Goal: Ask a question: Seek information or help from site administrators or community

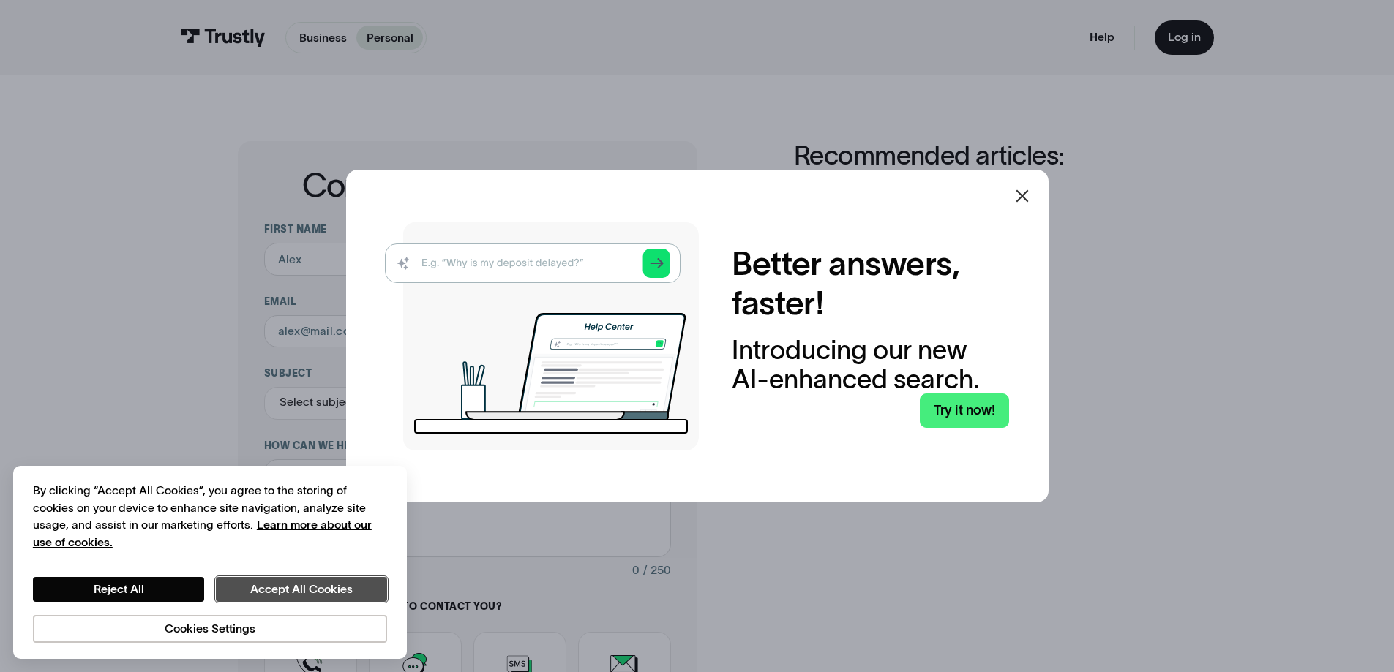
click at [283, 587] on button "Accept All Cookies" at bounding box center [301, 589] width 171 height 25
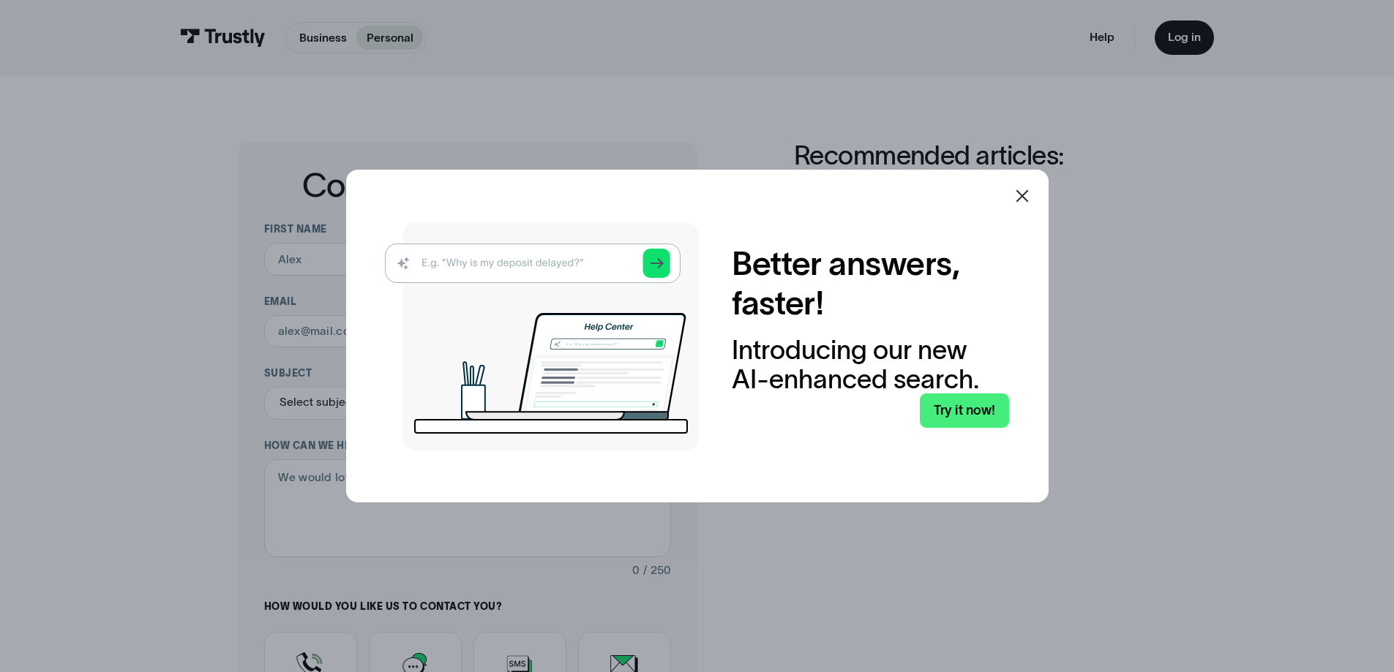
drag, startPoint x: 1035, startPoint y: 181, endPoint x: 1023, endPoint y: 194, distance: 17.6
click at [1034, 184] on div at bounding box center [1021, 195] width 35 height 35
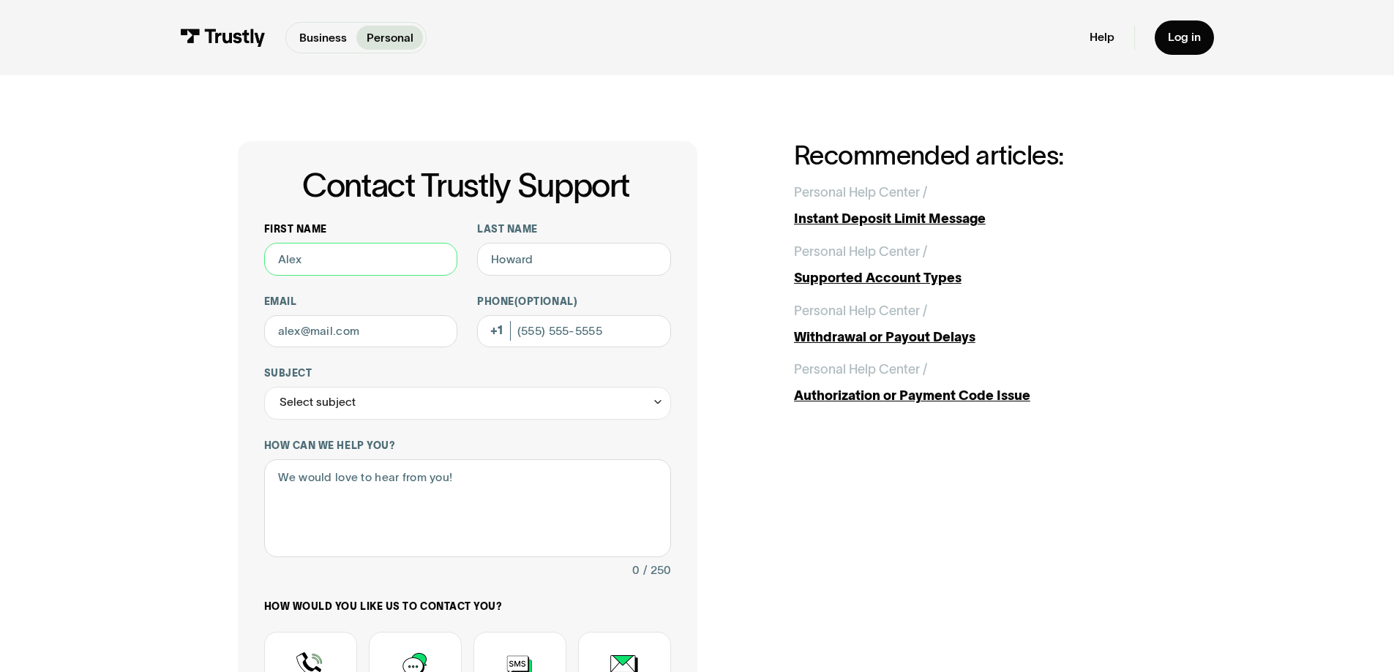
click at [308, 257] on input "First name" at bounding box center [361, 259] width 194 height 33
type input "Warren"
type input "Thompson"
click at [614, 333] on input "(226) 456-1081" at bounding box center [574, 331] width 194 height 33
type input "2"
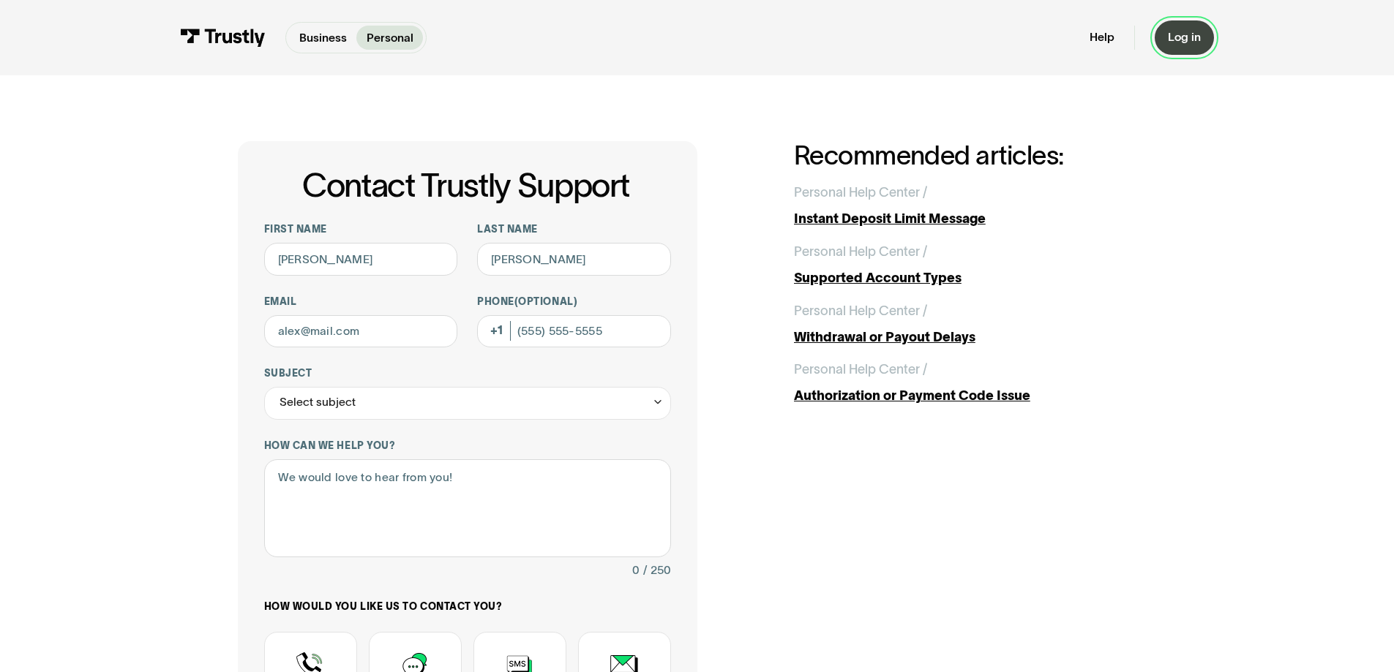
click at [1196, 33] on div "Log in" at bounding box center [1183, 37] width 33 height 15
click at [316, 335] on input "Email" at bounding box center [361, 331] width 194 height 33
type input "blue_z_1@hotmail.com"
click at [326, 399] on div "Select subject" at bounding box center [317, 403] width 76 height 20
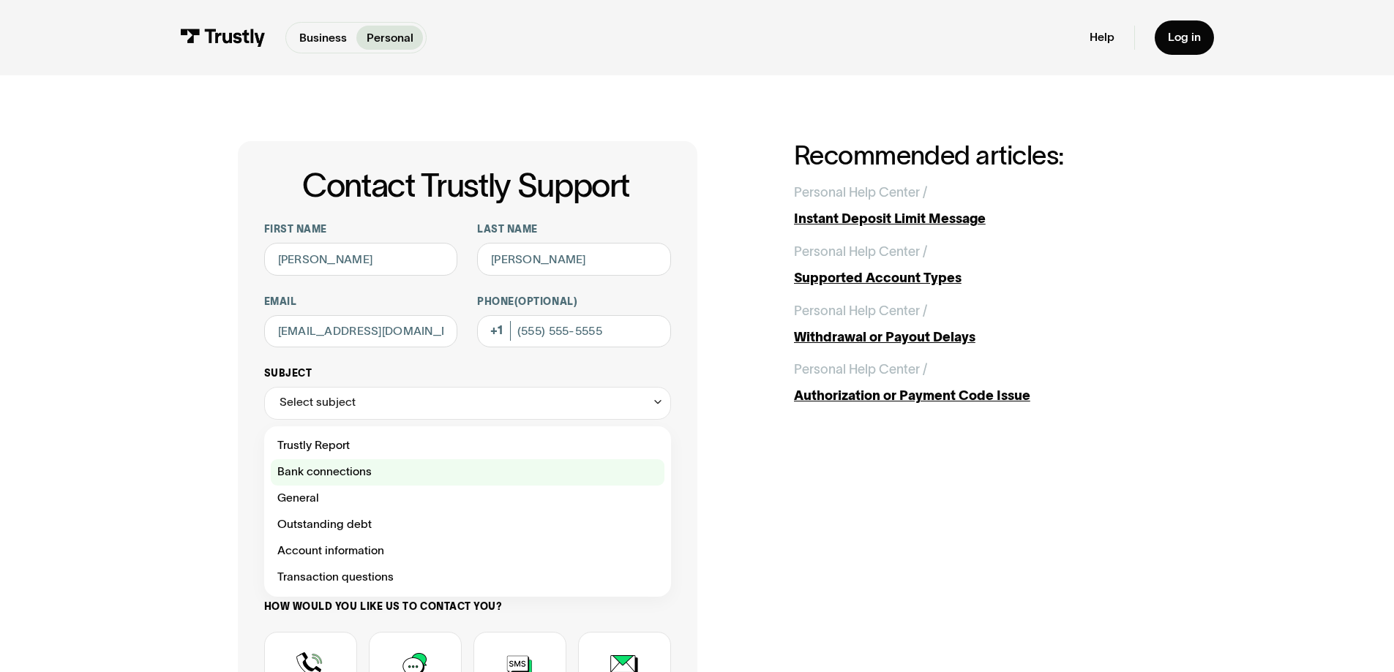
click at [347, 473] on div "Contact Trustly Support" at bounding box center [468, 472] width 394 height 26
type input "**********"
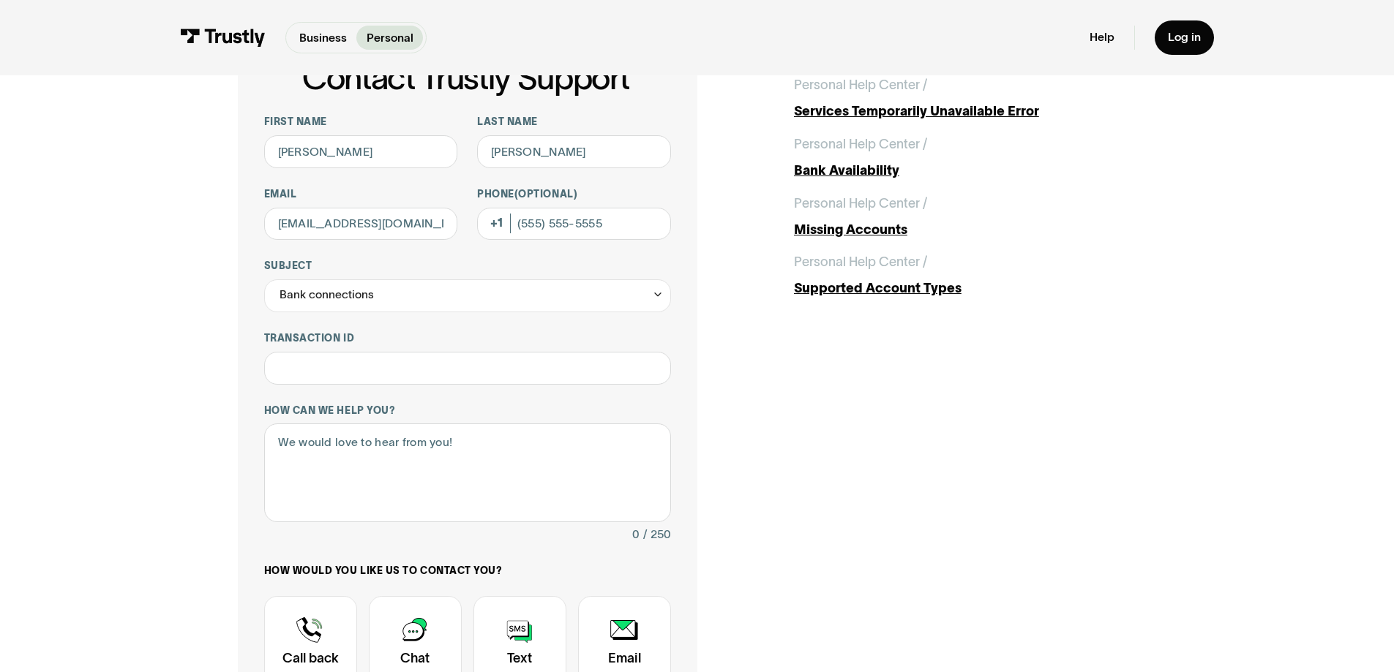
scroll to position [146, 0]
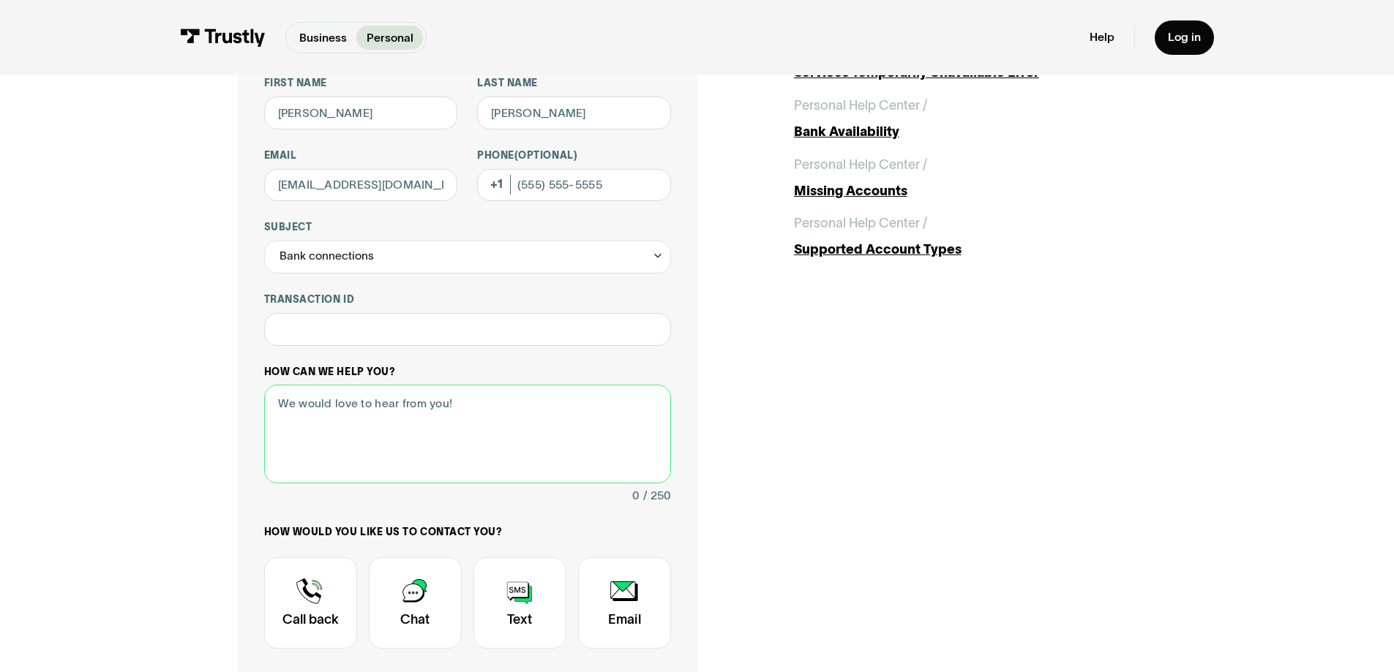
click at [341, 418] on textarea "How can we help you?" at bounding box center [467, 434] width 407 height 99
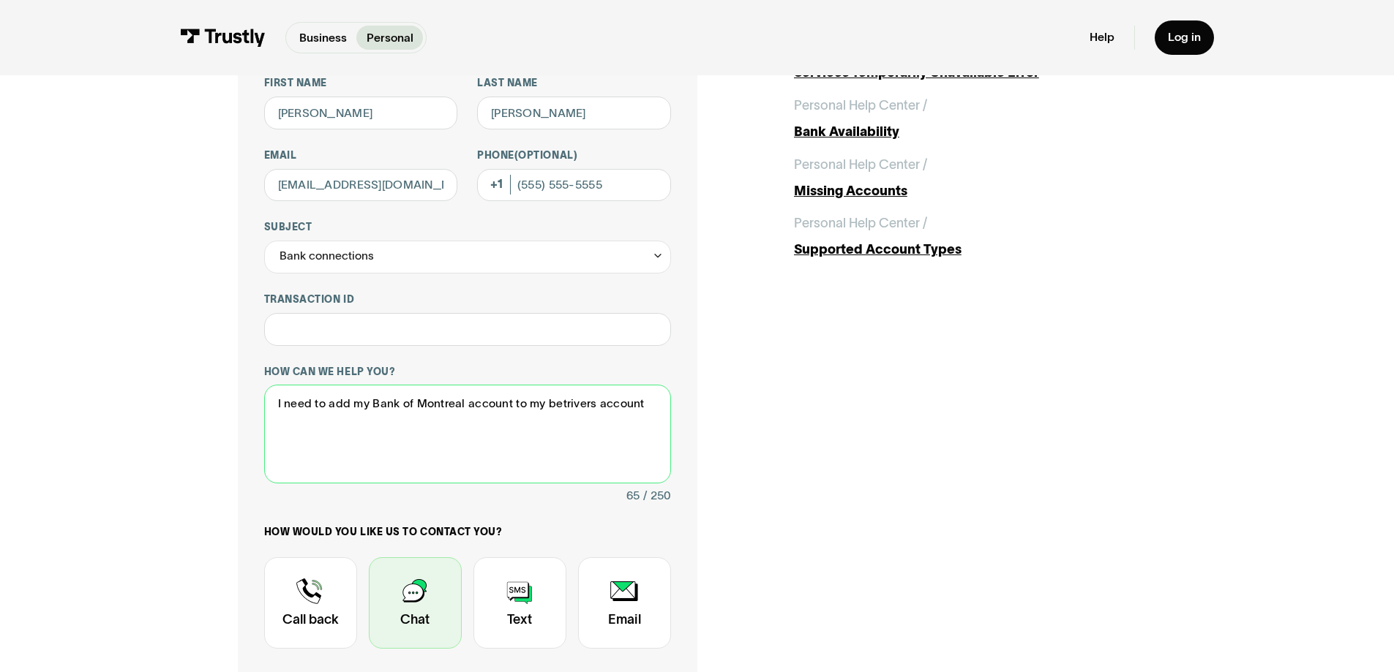
type textarea "I need to add my Bank of Montreal account to my betrivers account"
click at [386, 609] on div "Contact Trustly Support" at bounding box center [415, 602] width 93 height 91
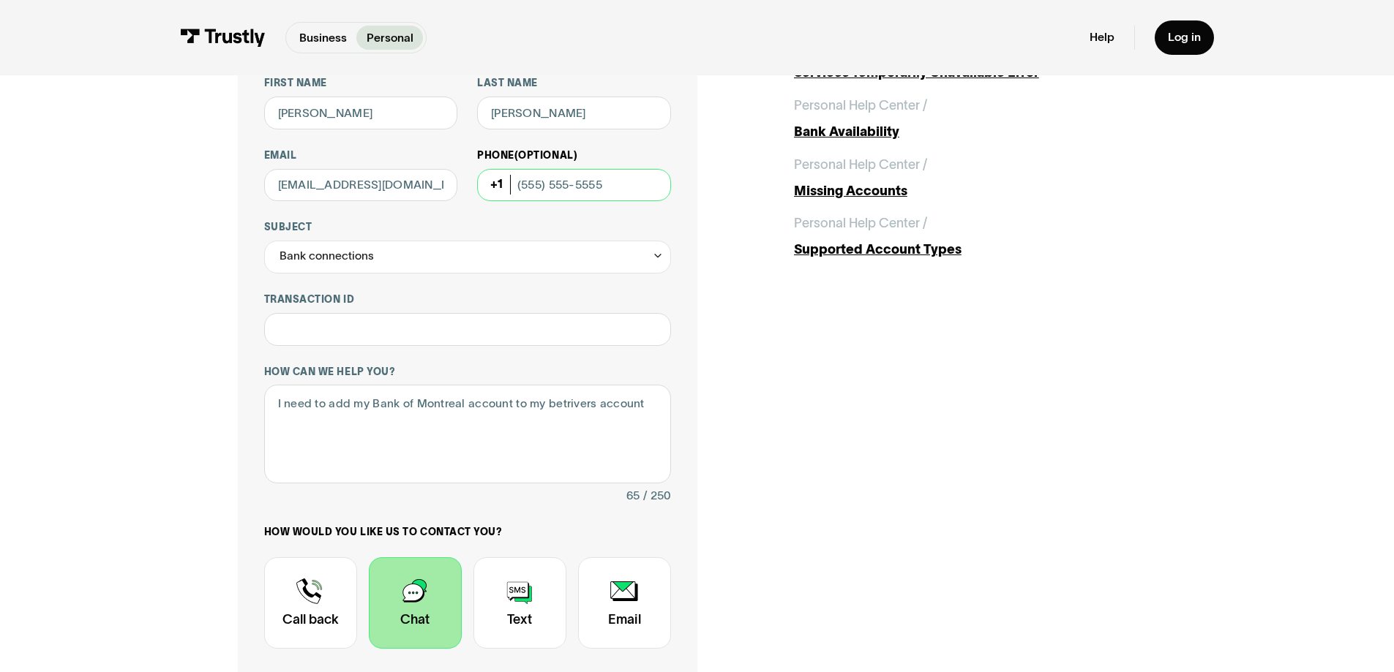
click at [528, 189] on input "Phone (Optional)" at bounding box center [574, 185] width 194 height 33
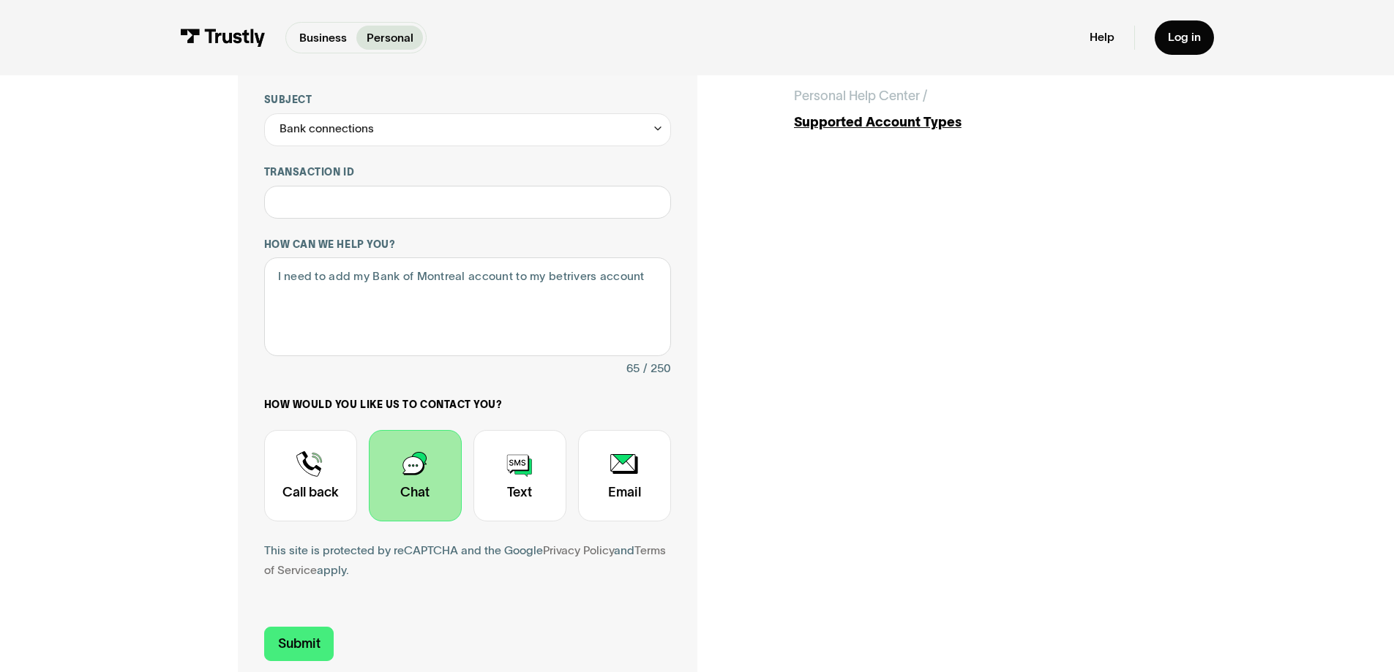
scroll to position [293, 0]
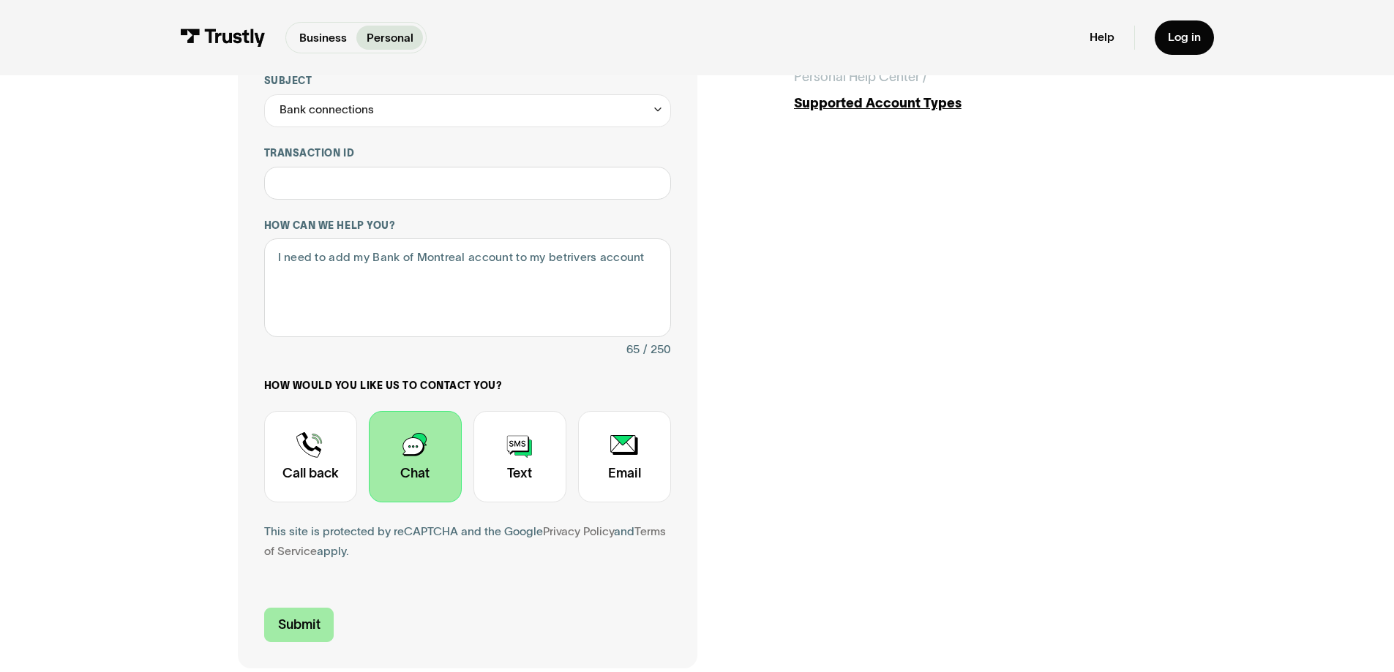
click at [294, 631] on input "Submit" at bounding box center [299, 625] width 70 height 34
type input "+13828820237"
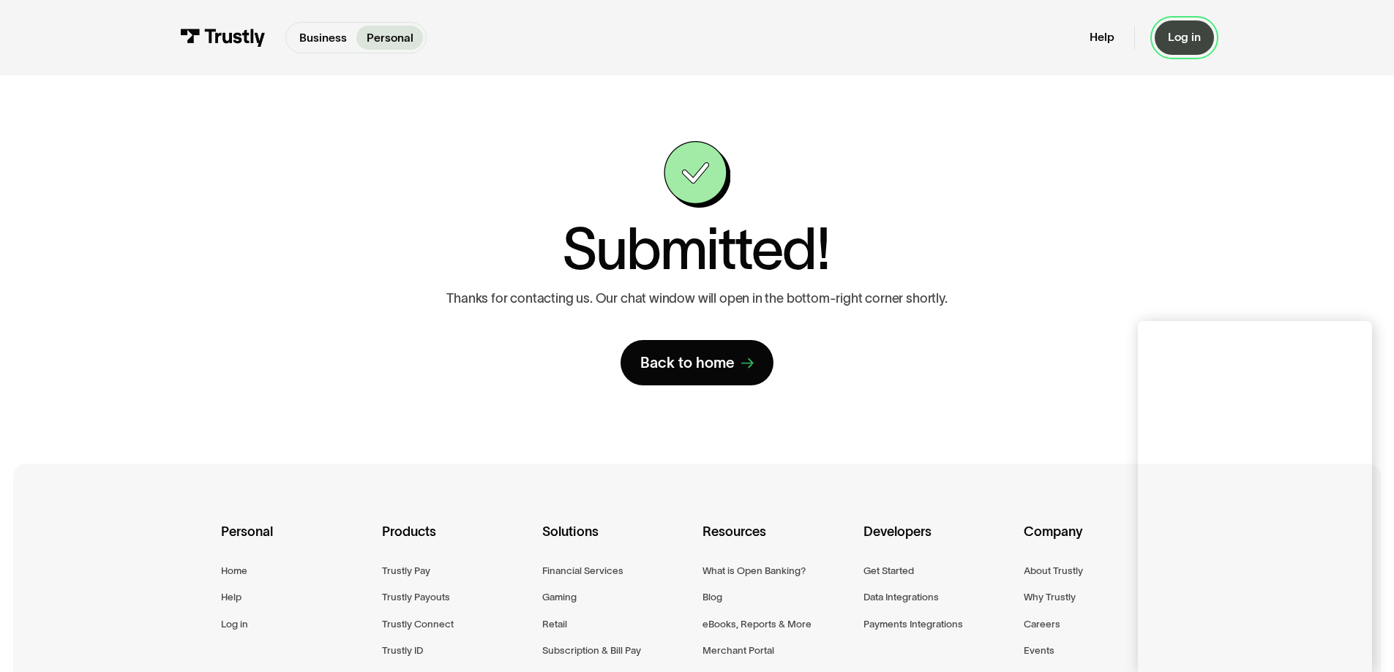
click at [1181, 41] on div "Log in" at bounding box center [1183, 37] width 33 height 15
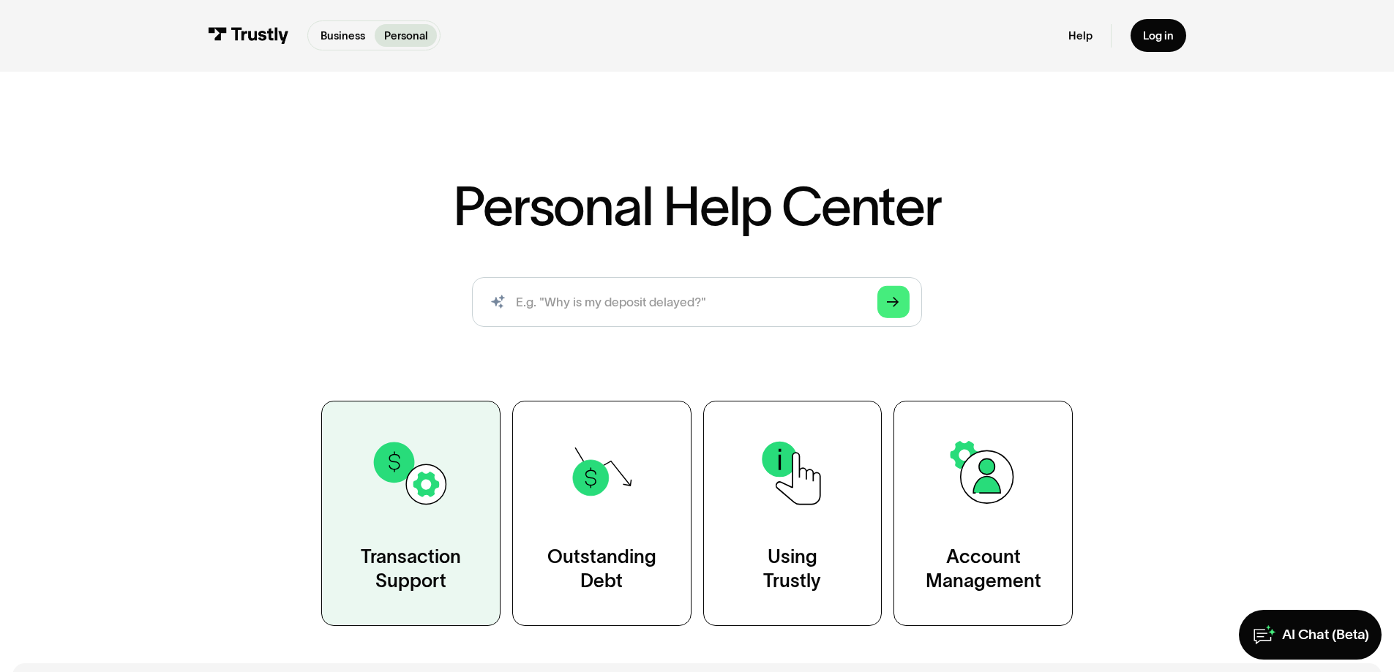
click at [413, 530] on link "Transaction Support" at bounding box center [410, 513] width 179 height 225
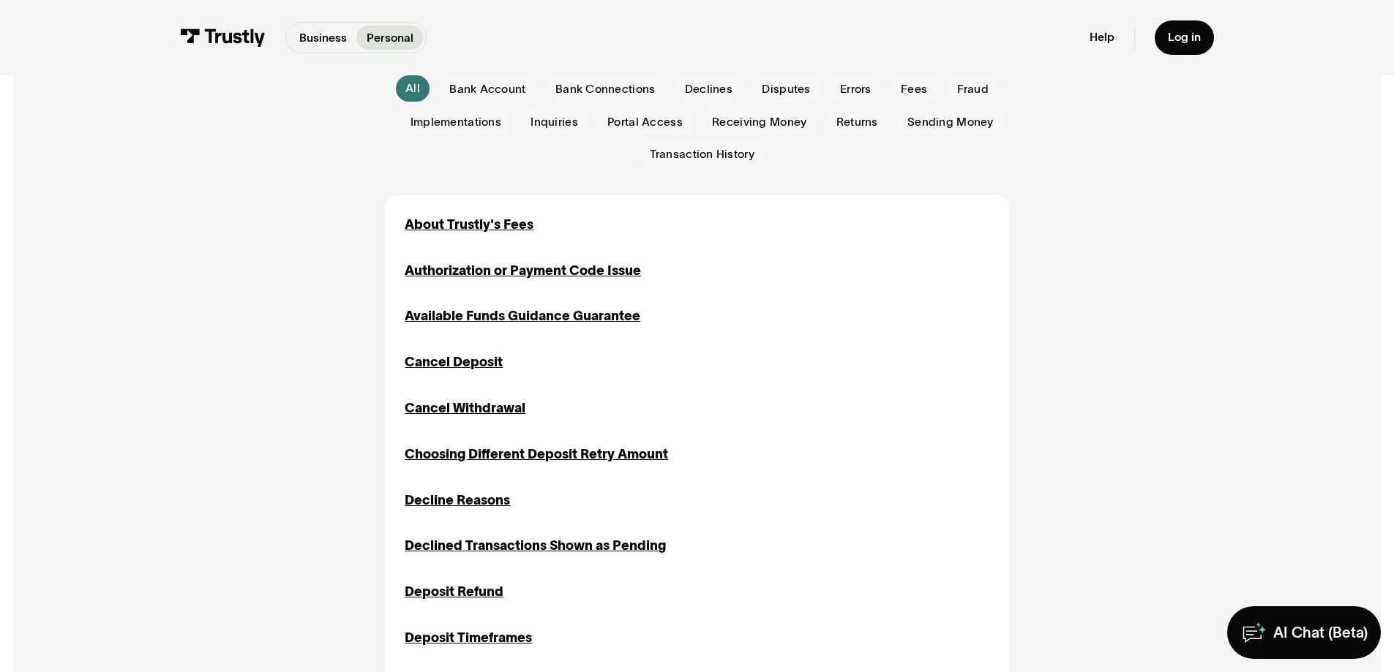
scroll to position [439, 0]
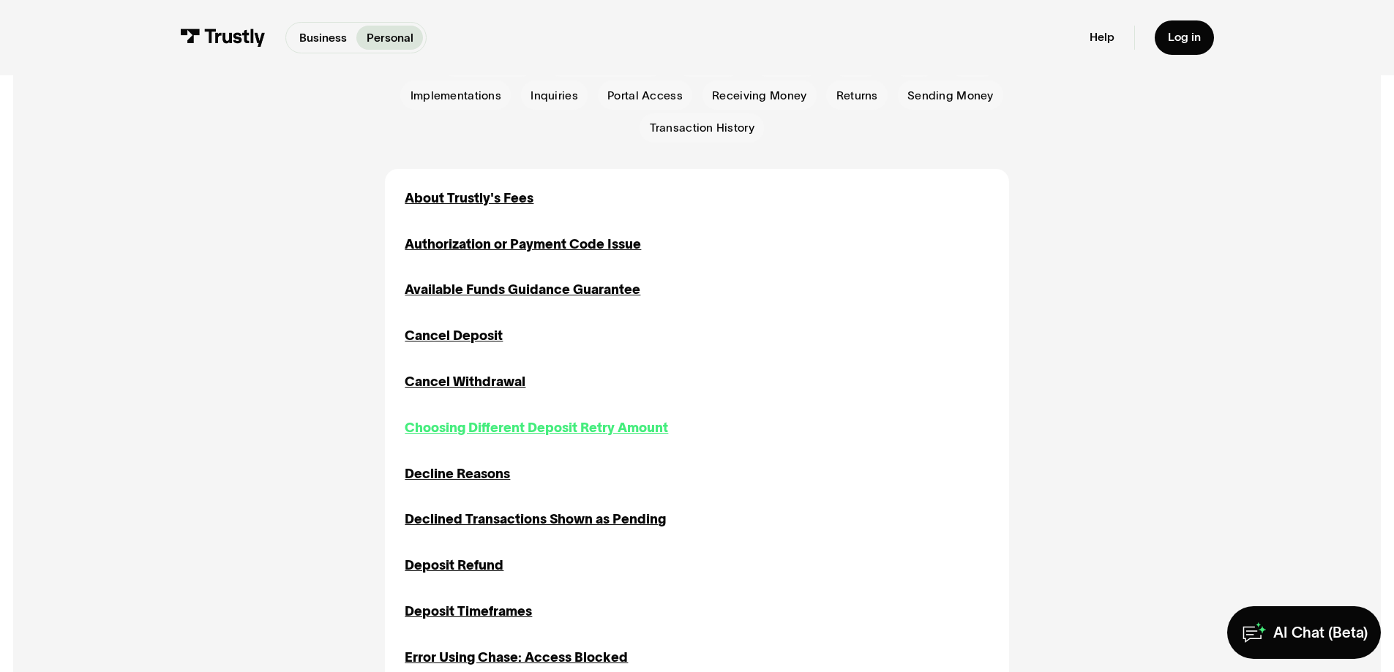
click at [486, 432] on div "Choosing Different Deposit Retry Amount" at bounding box center [536, 428] width 263 height 20
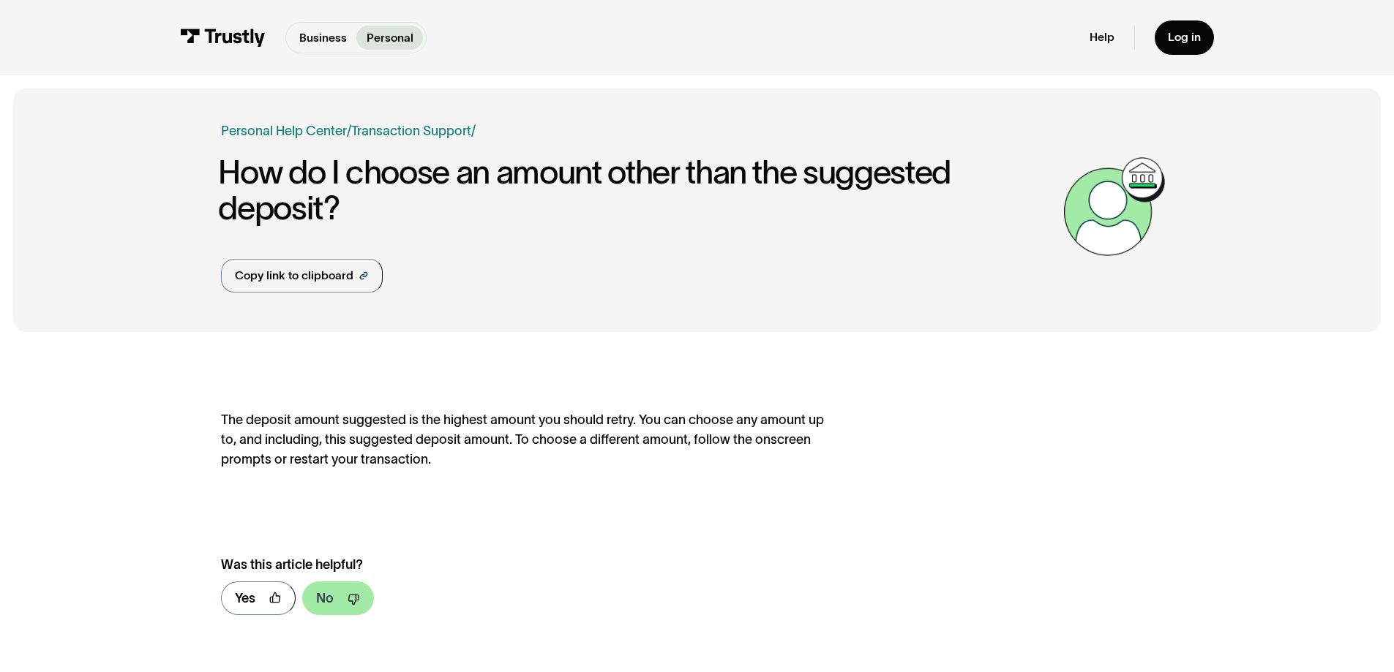
click at [342, 606] on link "No" at bounding box center [338, 599] width 72 height 34
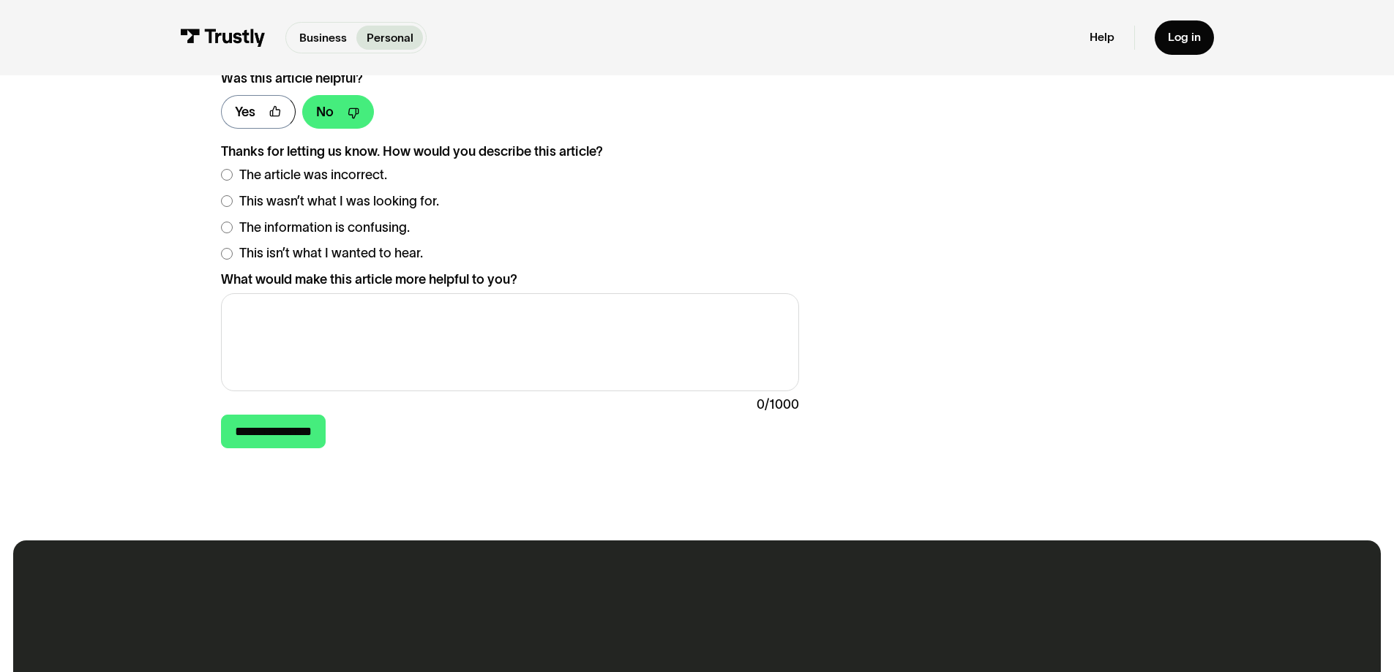
scroll to position [512, 0]
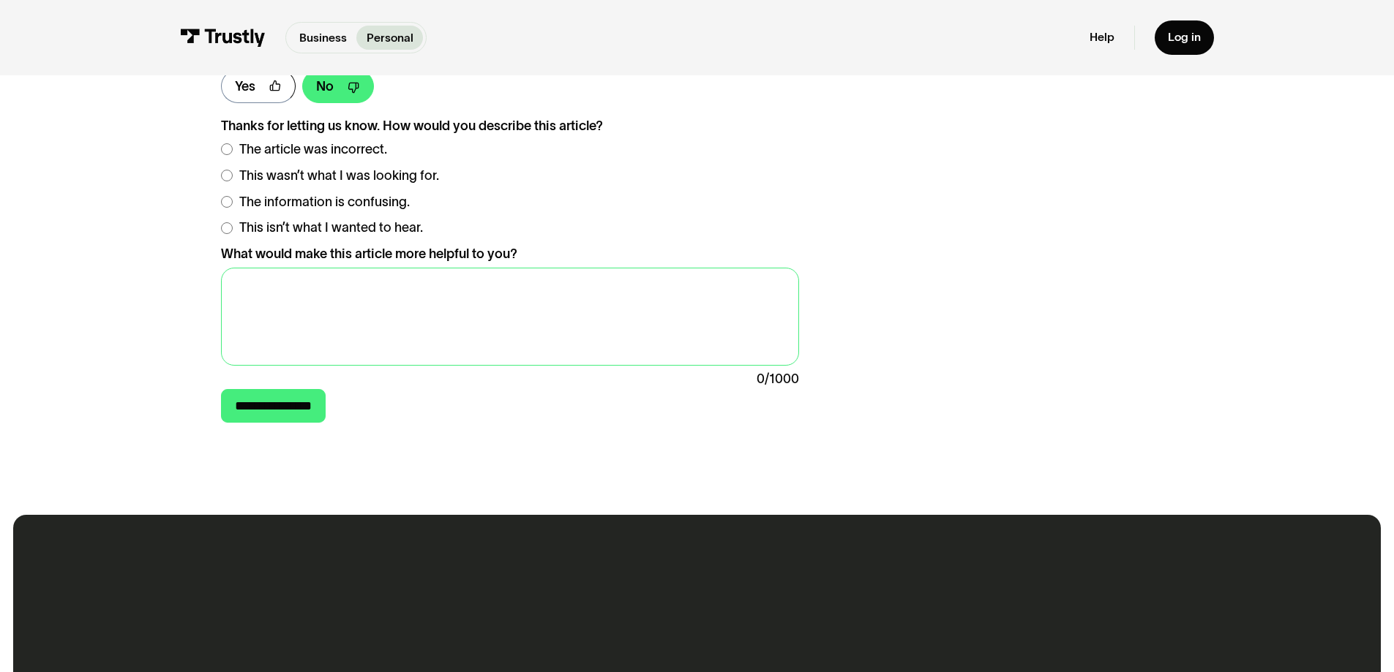
click at [255, 300] on textarea "What would make this article more helpful to you?" at bounding box center [509, 317] width 577 height 99
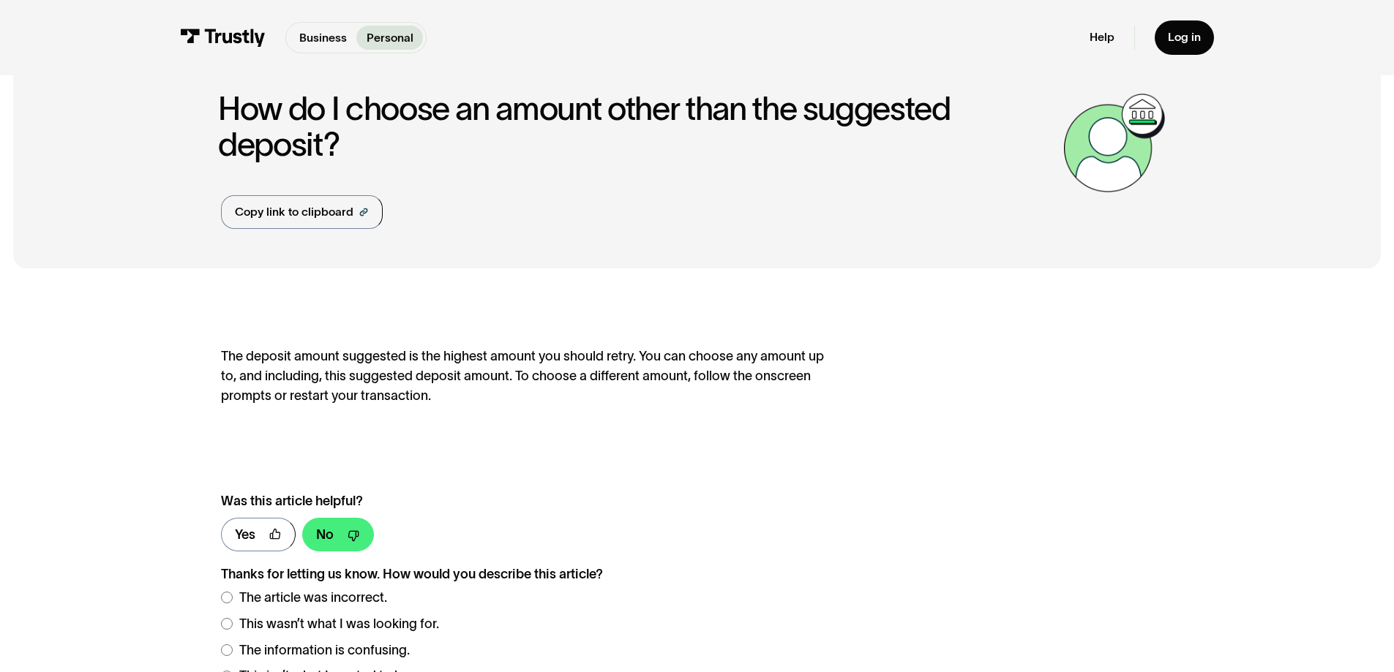
scroll to position [0, 0]
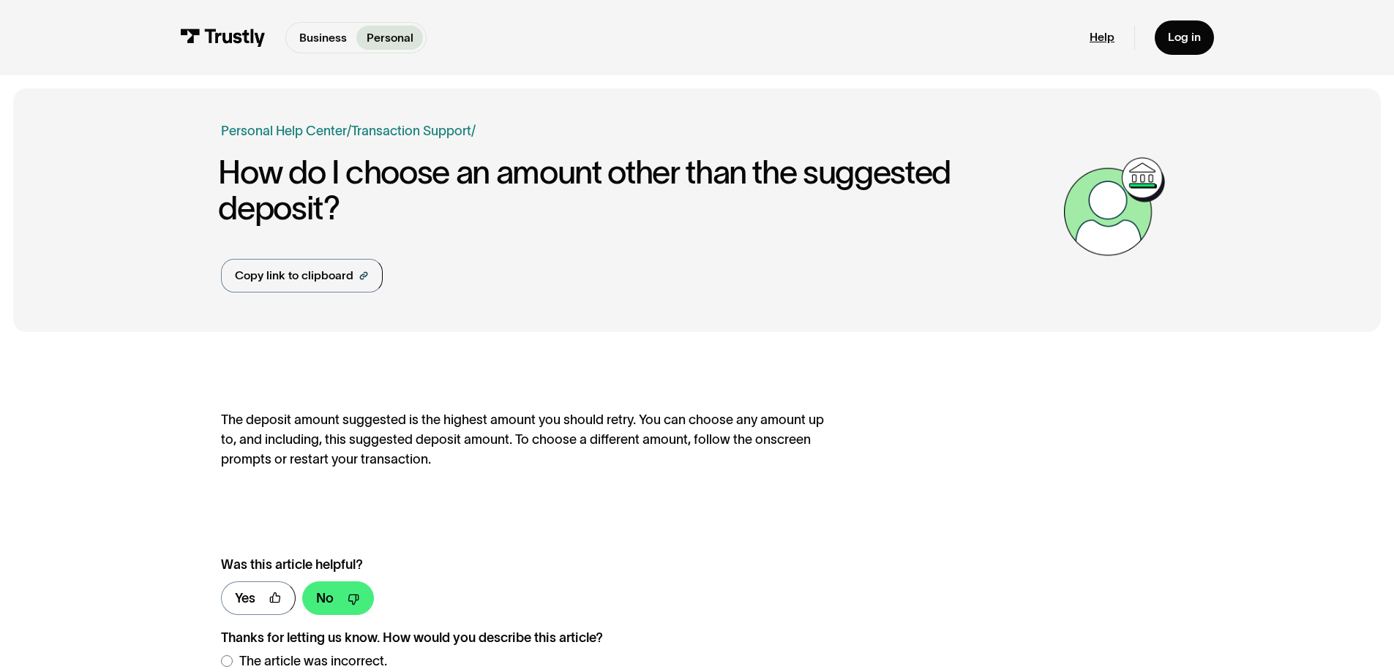
click at [1099, 31] on link "Help" at bounding box center [1101, 37] width 25 height 15
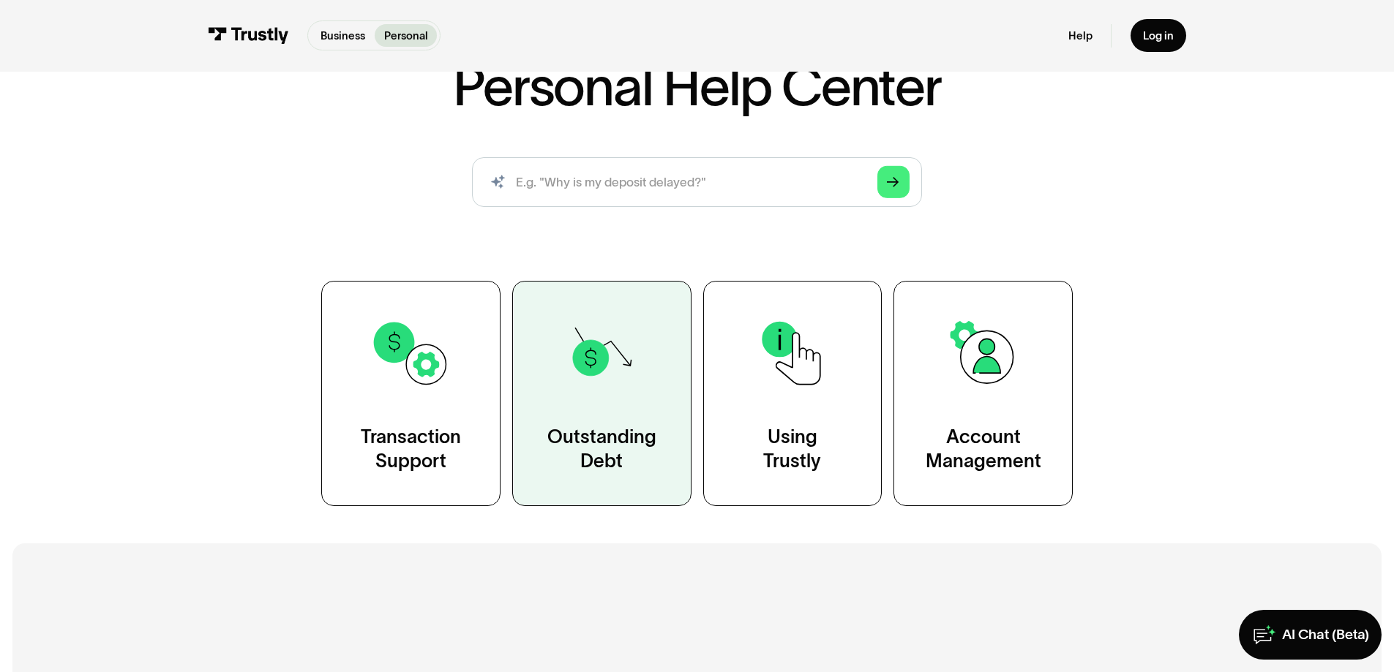
scroll to position [146, 0]
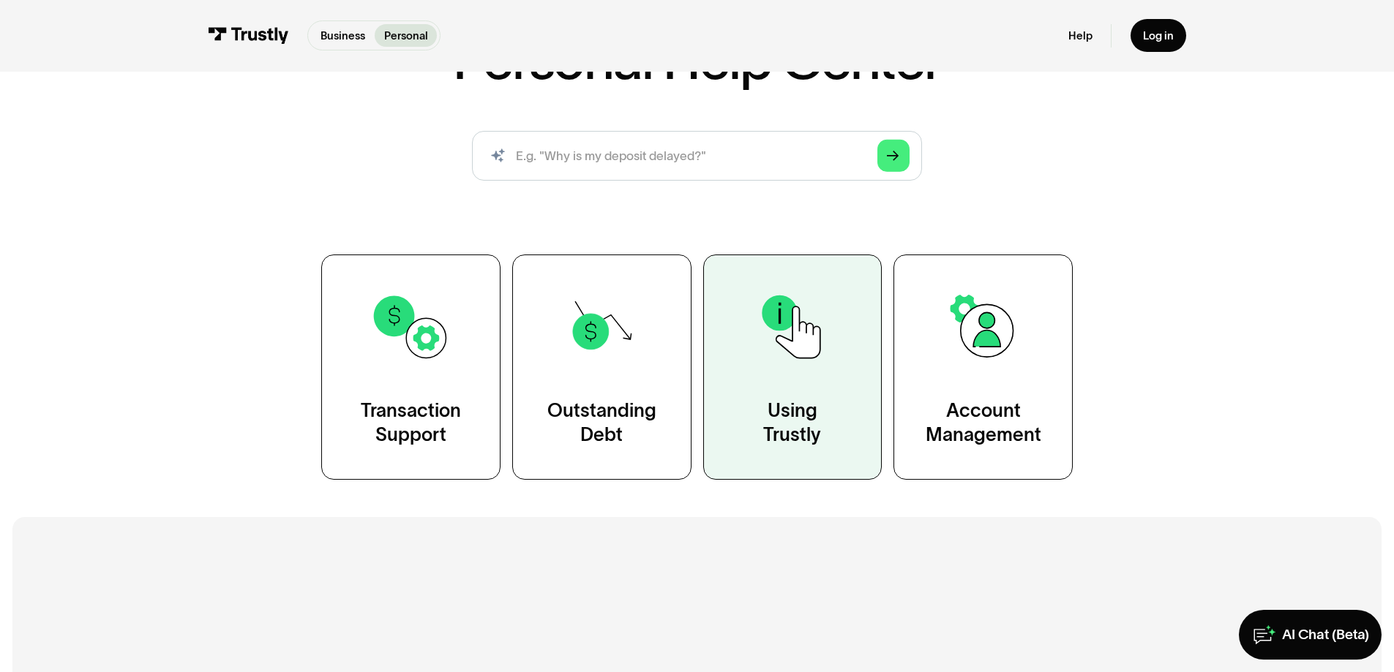
click at [789, 402] on div "Using Trustly" at bounding box center [792, 424] width 58 height 50
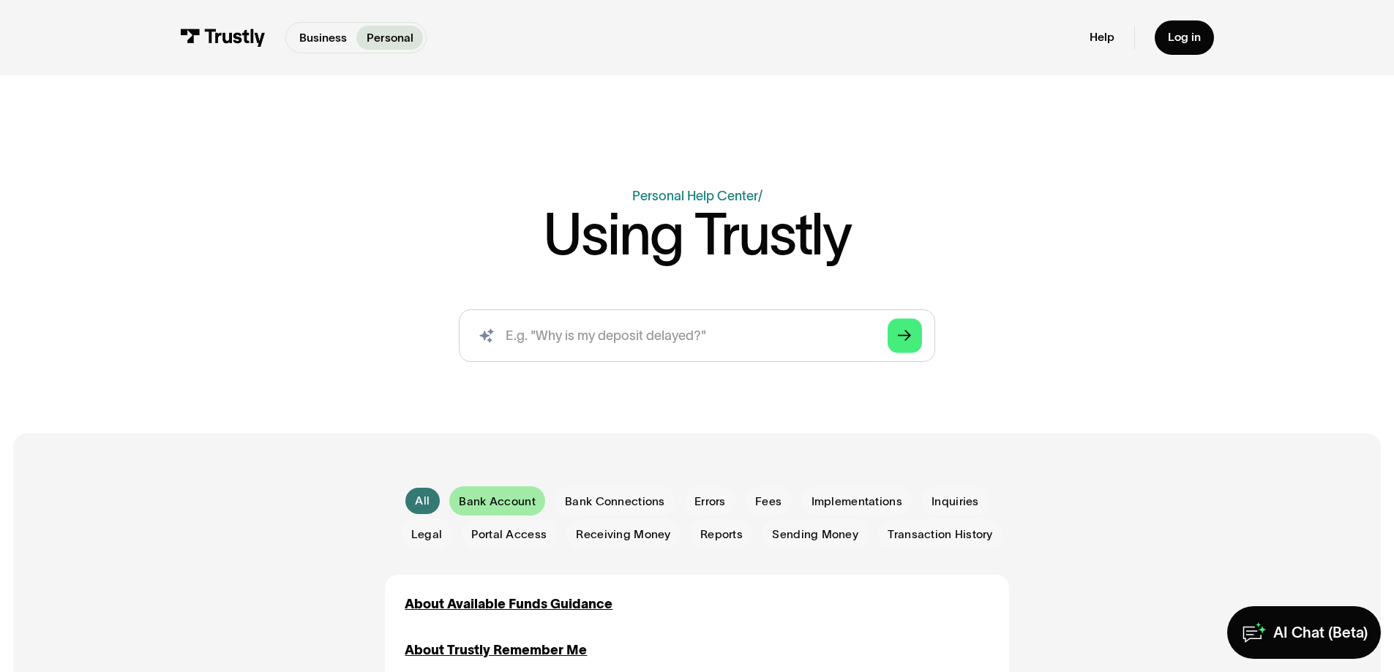
click at [511, 500] on span "Bank Account" at bounding box center [497, 502] width 76 height 16
click at [522, 334] on input "search" at bounding box center [696, 335] width 475 height 53
type input "adding a new account to trustly"
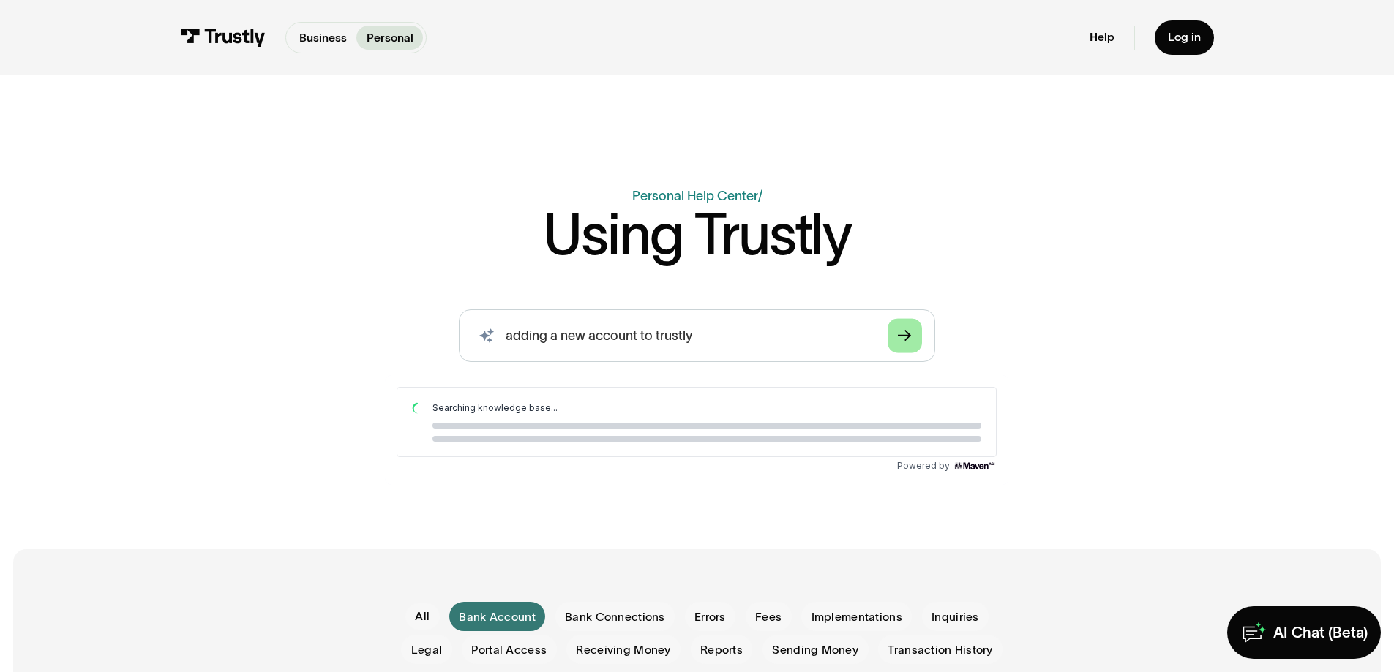
click at [906, 338] on icon "Arrow Right" at bounding box center [904, 336] width 13 height 14
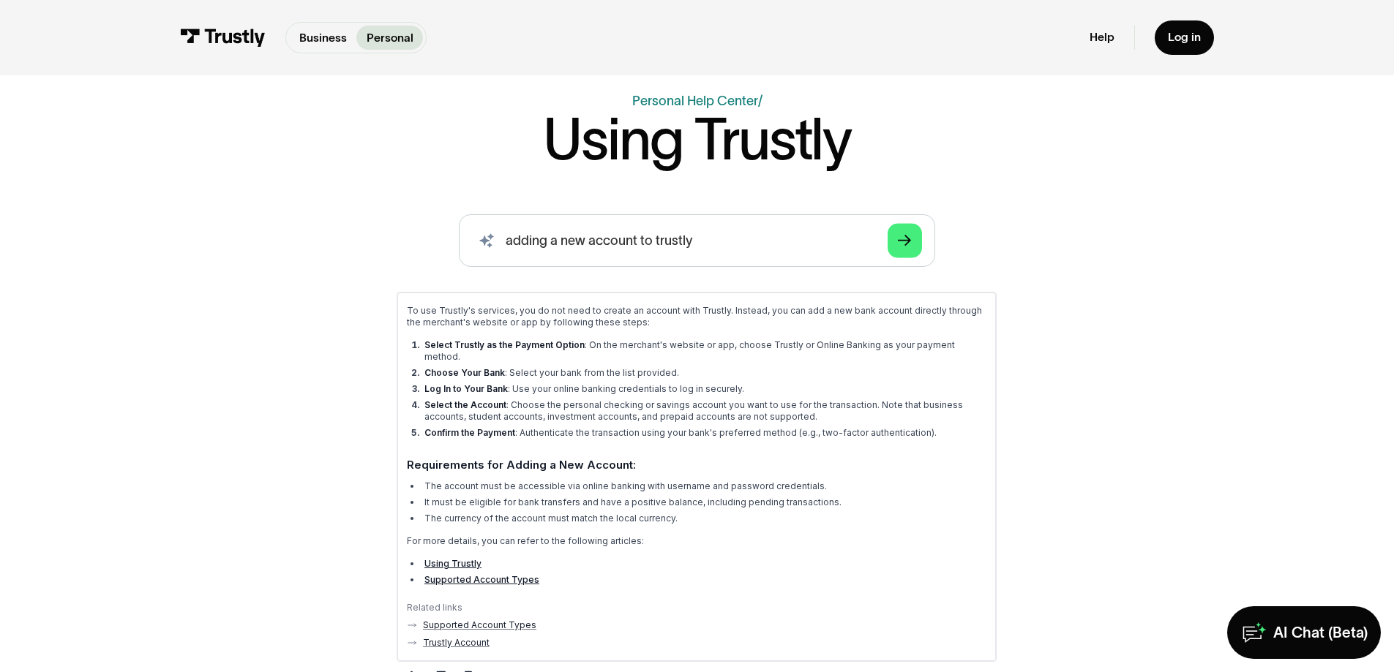
scroll to position [73, 0]
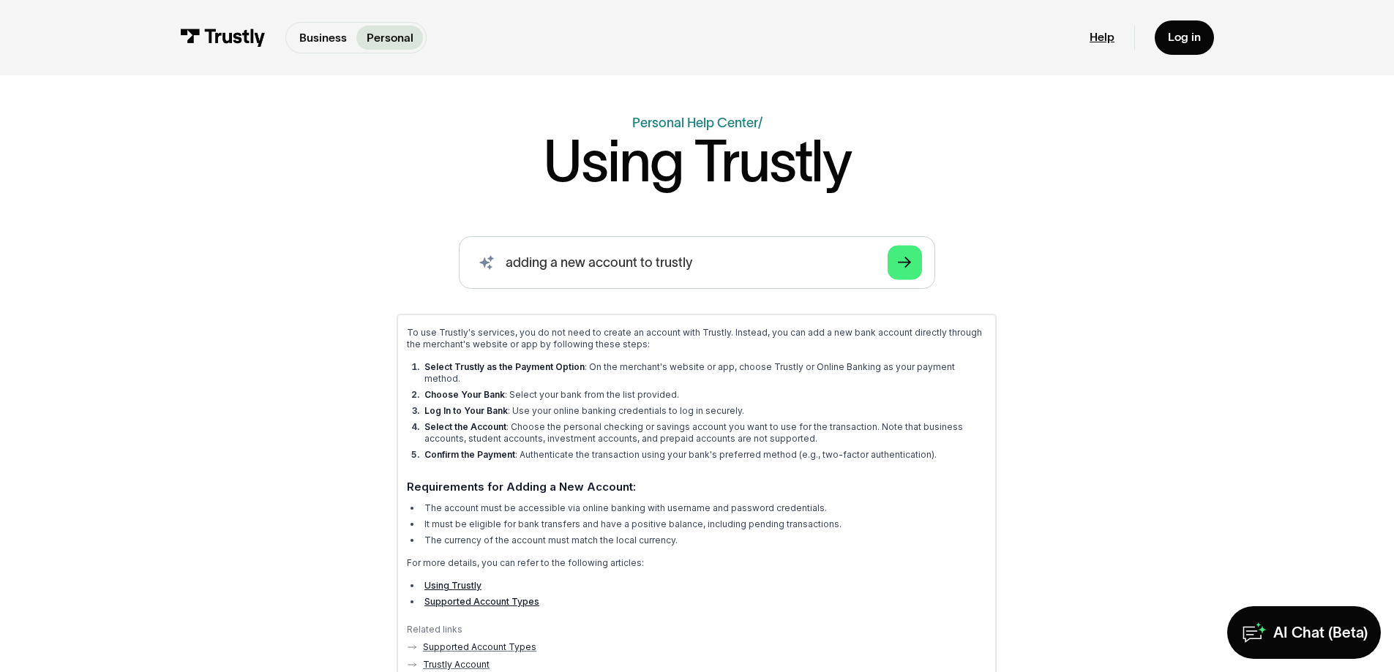
click at [1101, 34] on link "Help" at bounding box center [1101, 37] width 25 height 15
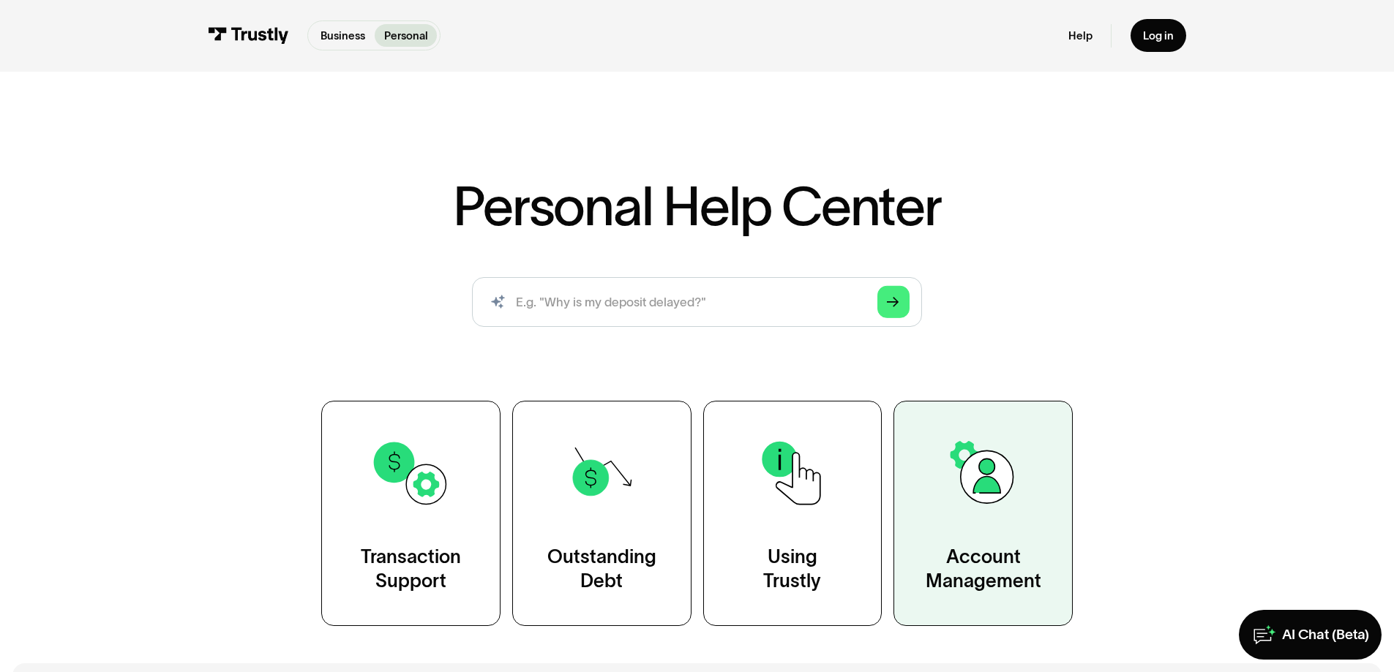
click at [990, 571] on div "Account Management" at bounding box center [983, 570] width 116 height 50
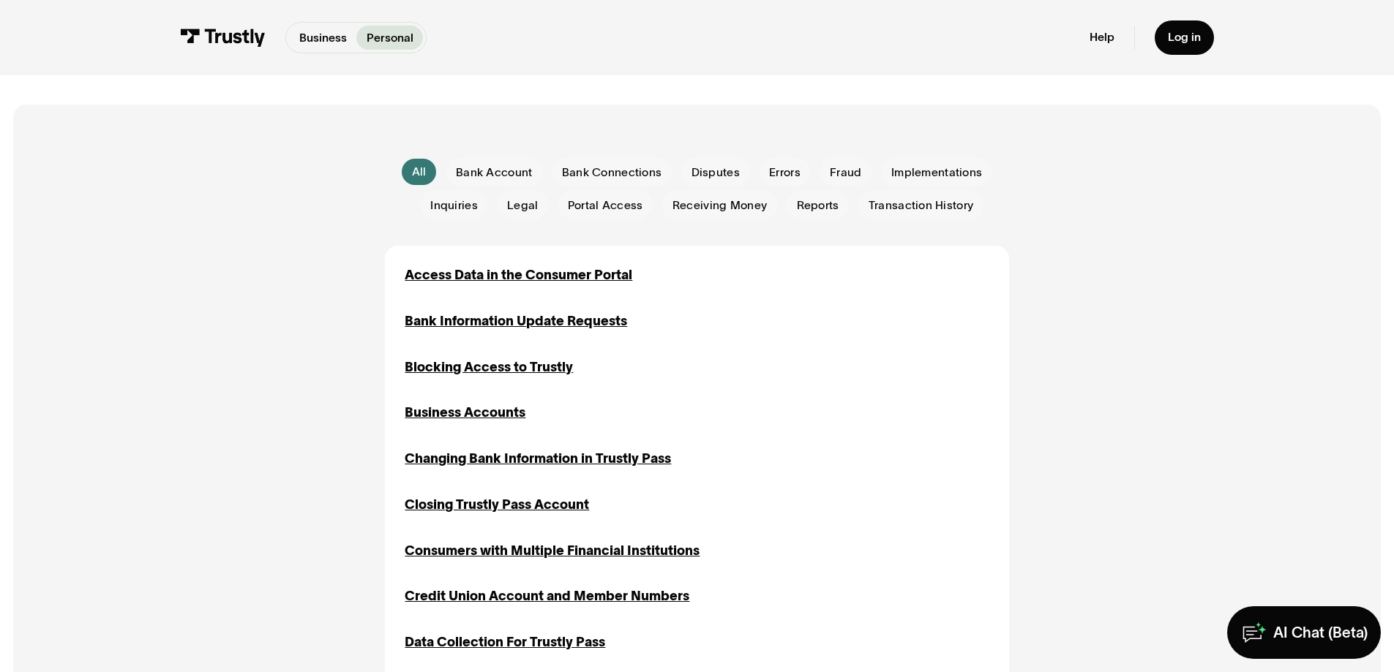
scroll to position [366, 0]
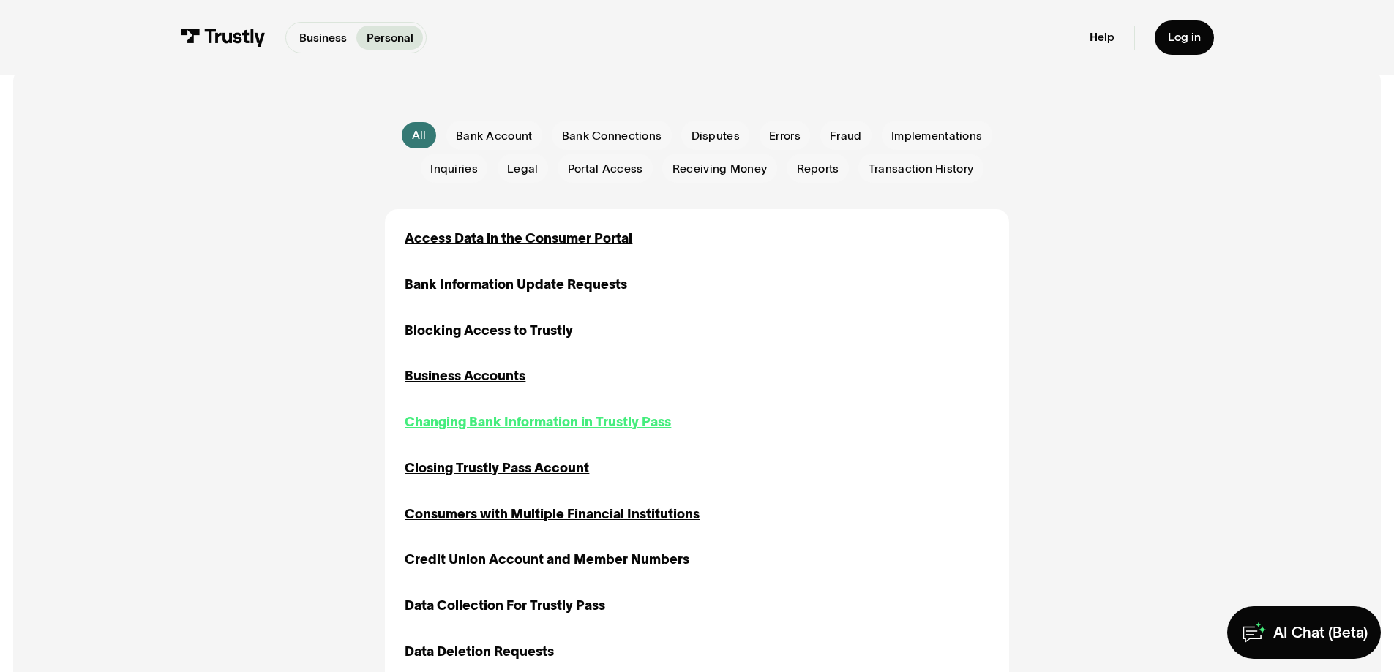
click at [500, 425] on div "Changing Bank Information in Trustly Pass" at bounding box center [538, 423] width 266 height 20
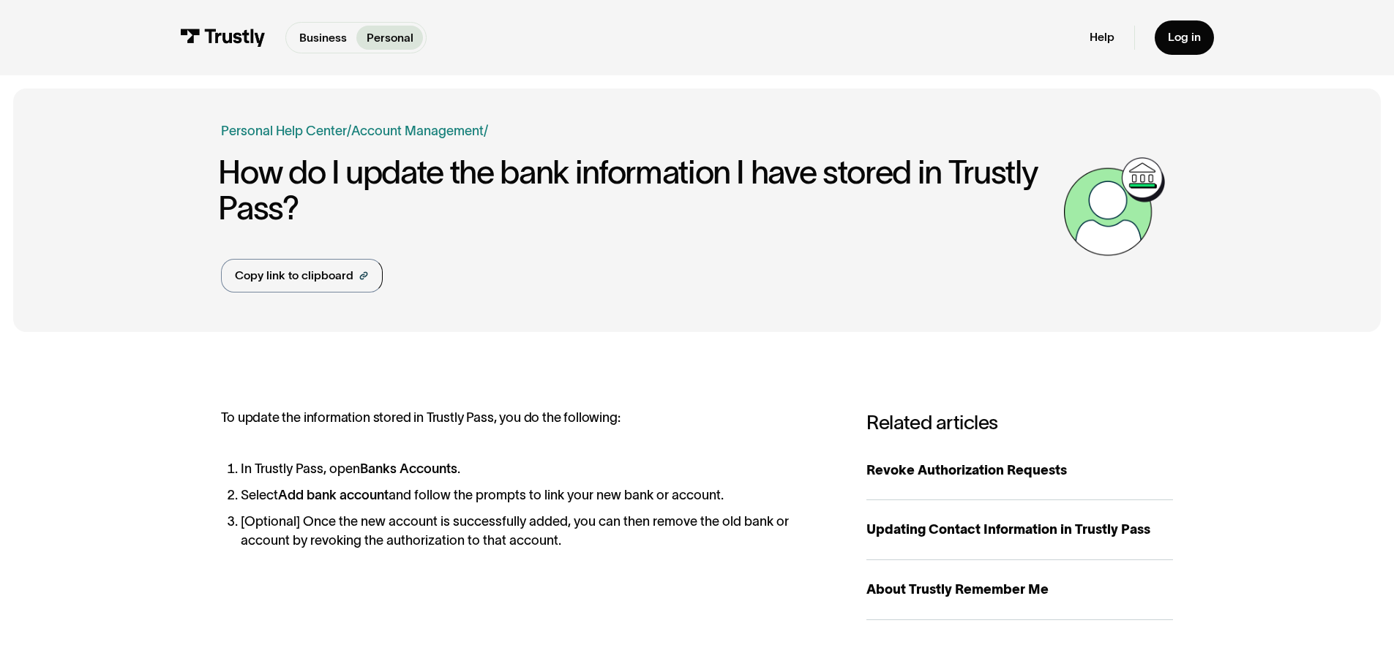
click at [388, 31] on p "Personal" at bounding box center [389, 38] width 47 height 18
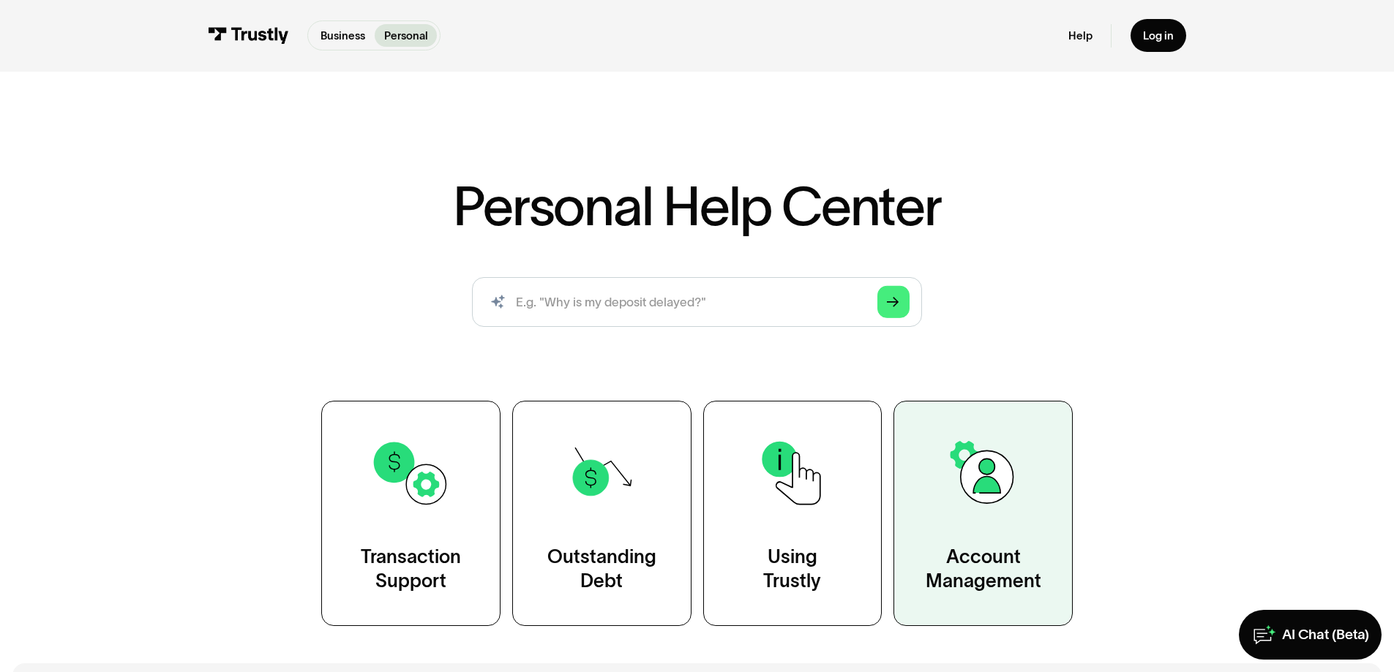
click at [968, 572] on div "Account Management" at bounding box center [983, 570] width 116 height 50
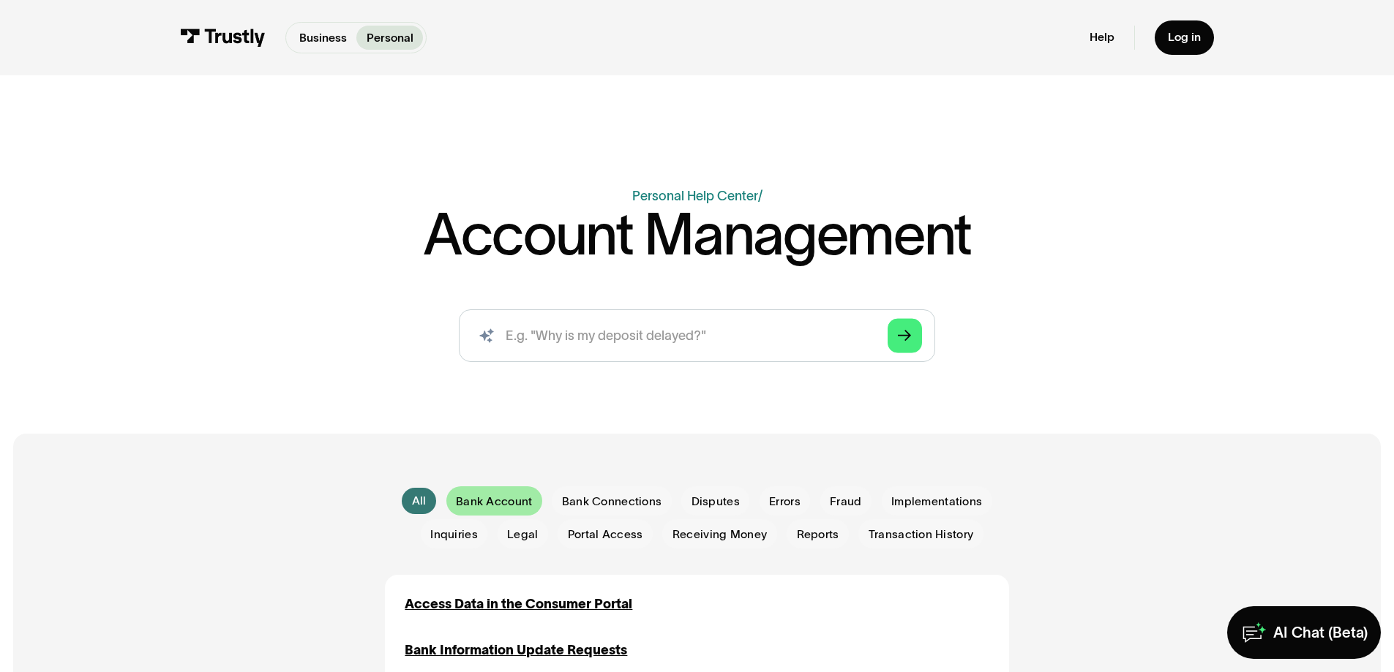
click at [505, 505] on span "Bank Account" at bounding box center [494, 502] width 76 height 16
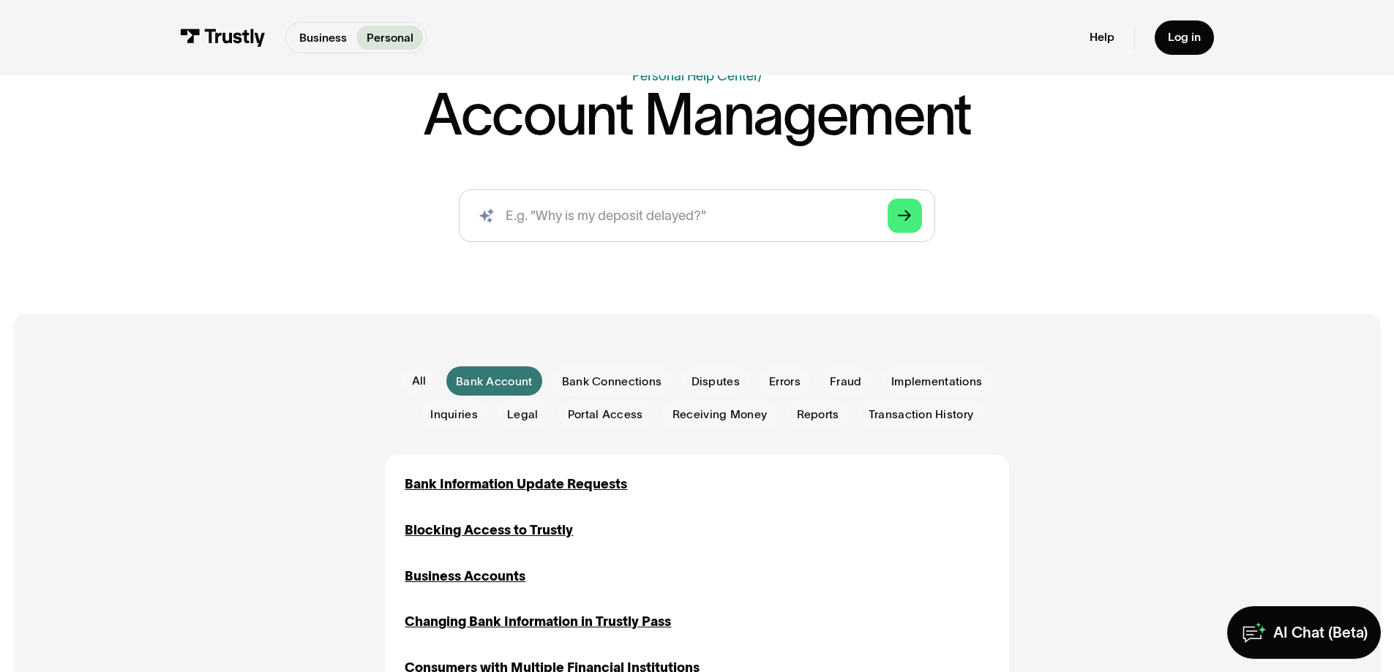
scroll to position [146, 0]
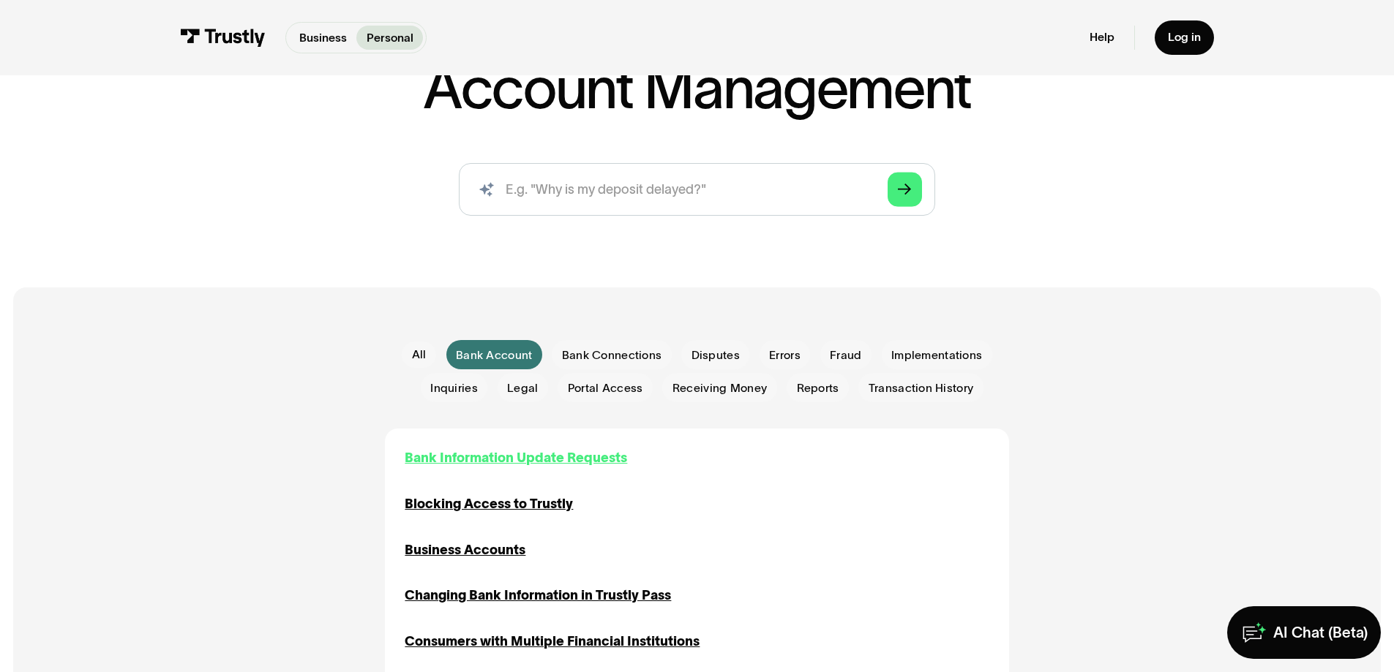
click at [456, 458] on div "Bank Information Update Requests" at bounding box center [516, 458] width 222 height 20
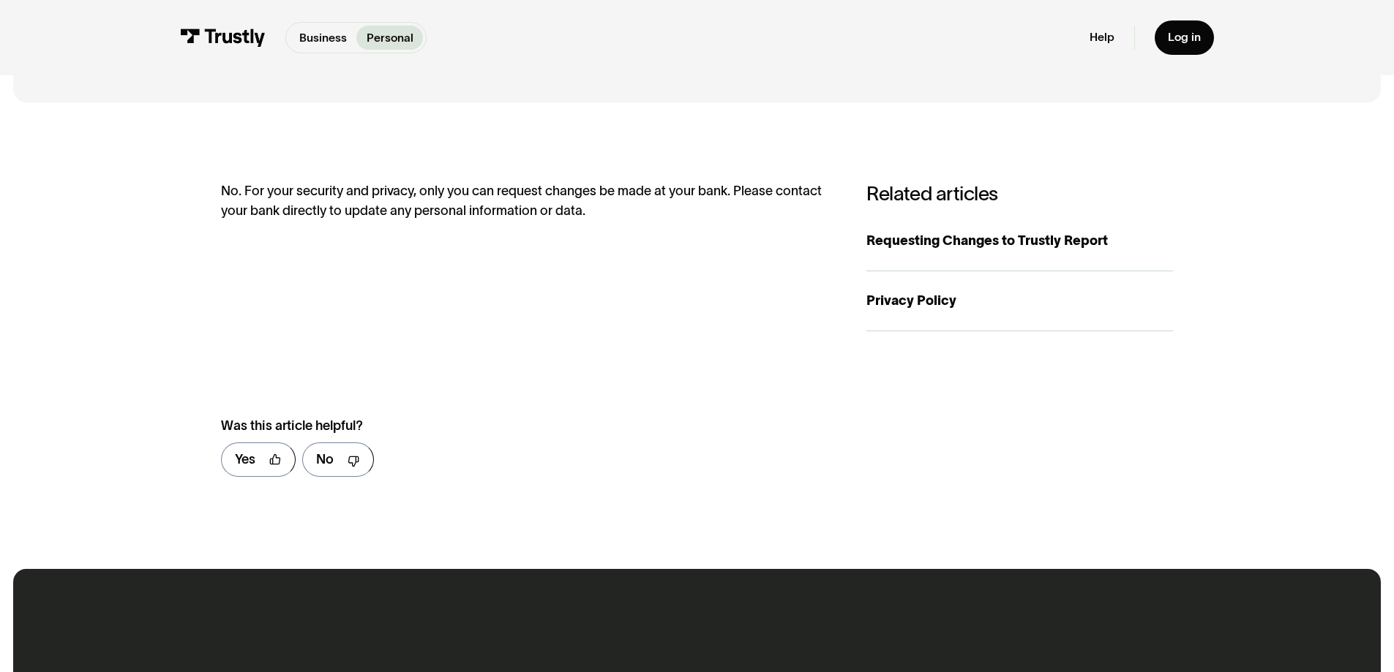
scroll to position [219, 0]
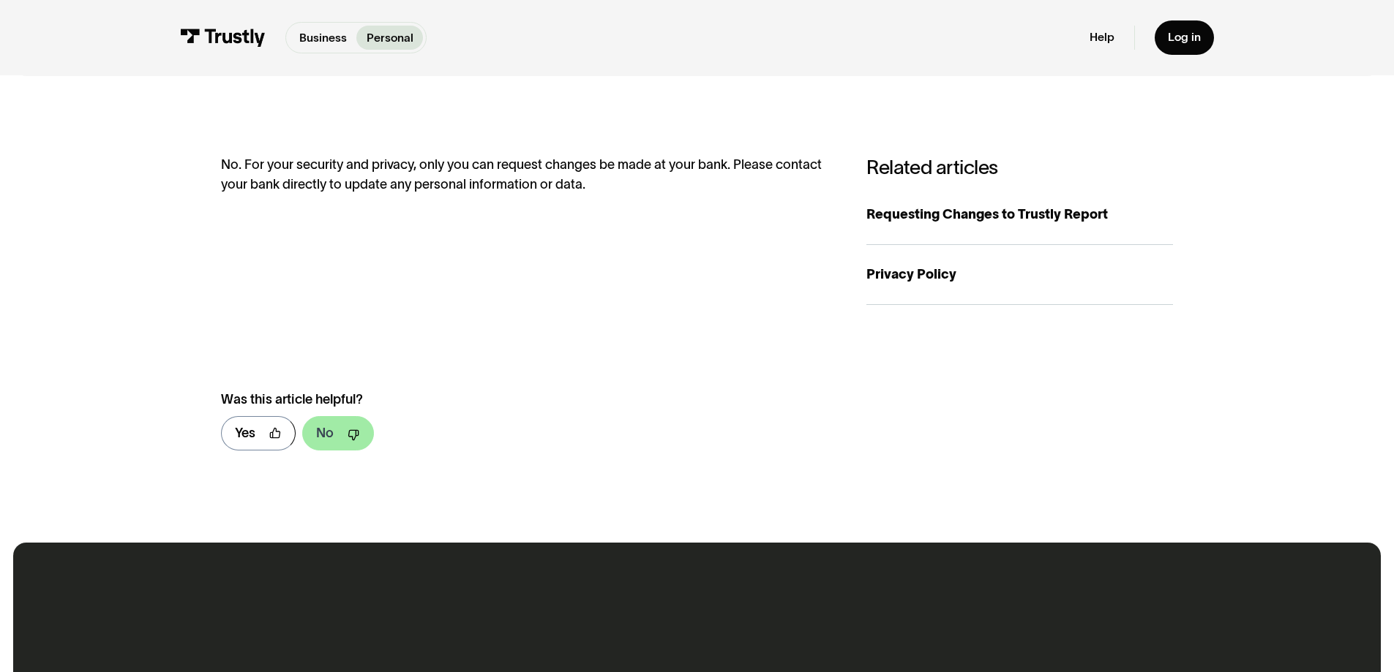
click at [333, 440] on link "No" at bounding box center [338, 433] width 72 height 34
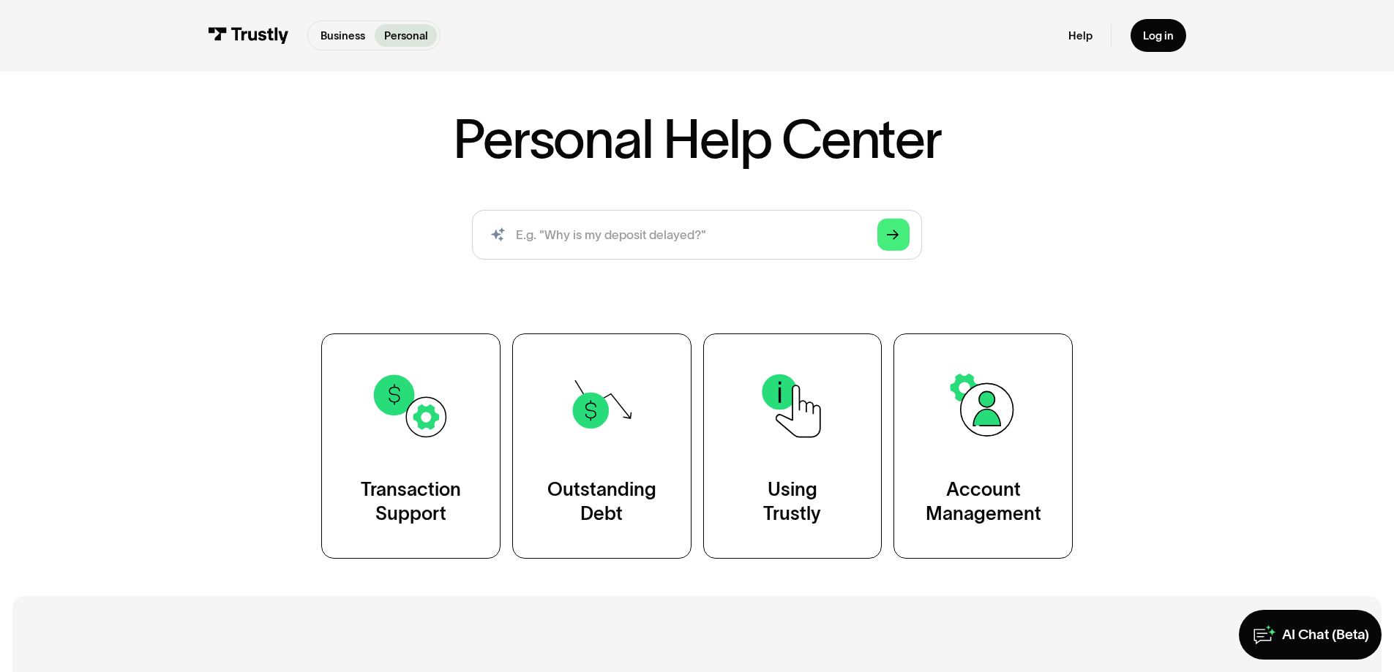
scroll to position [219, 0]
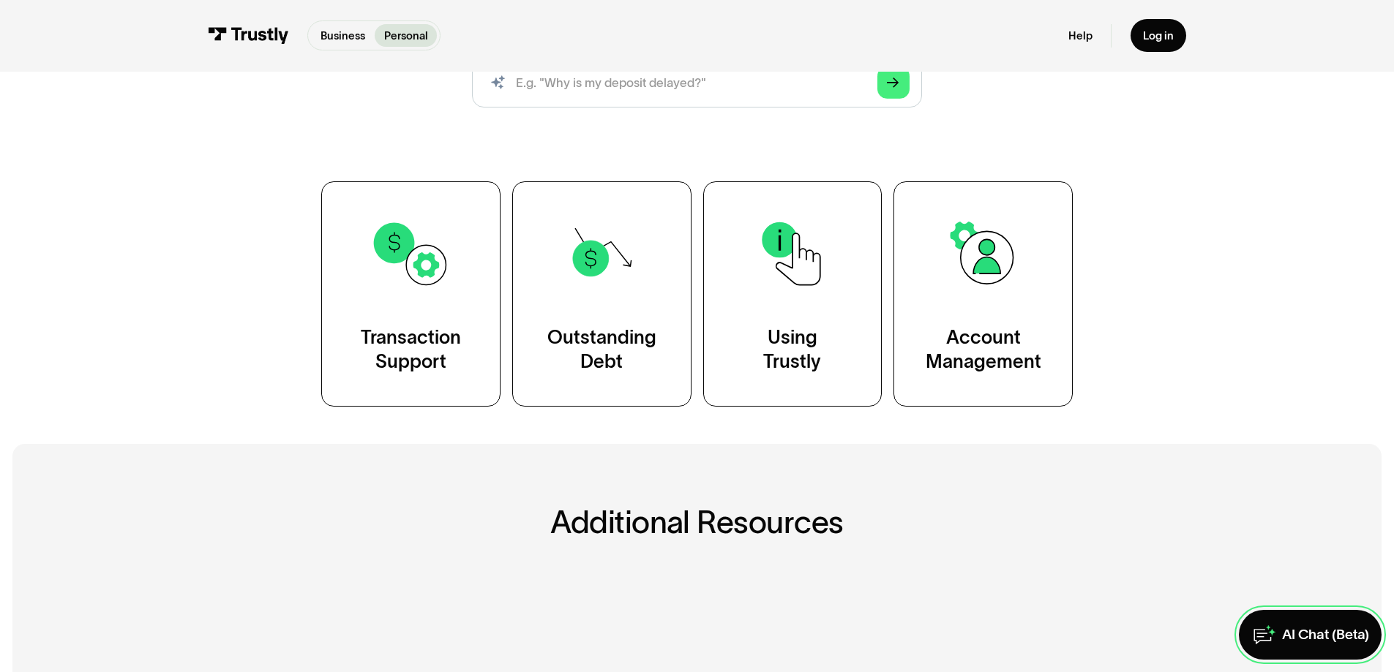
click at [1302, 634] on div "AI Chat (Beta)" at bounding box center [1325, 635] width 87 height 18
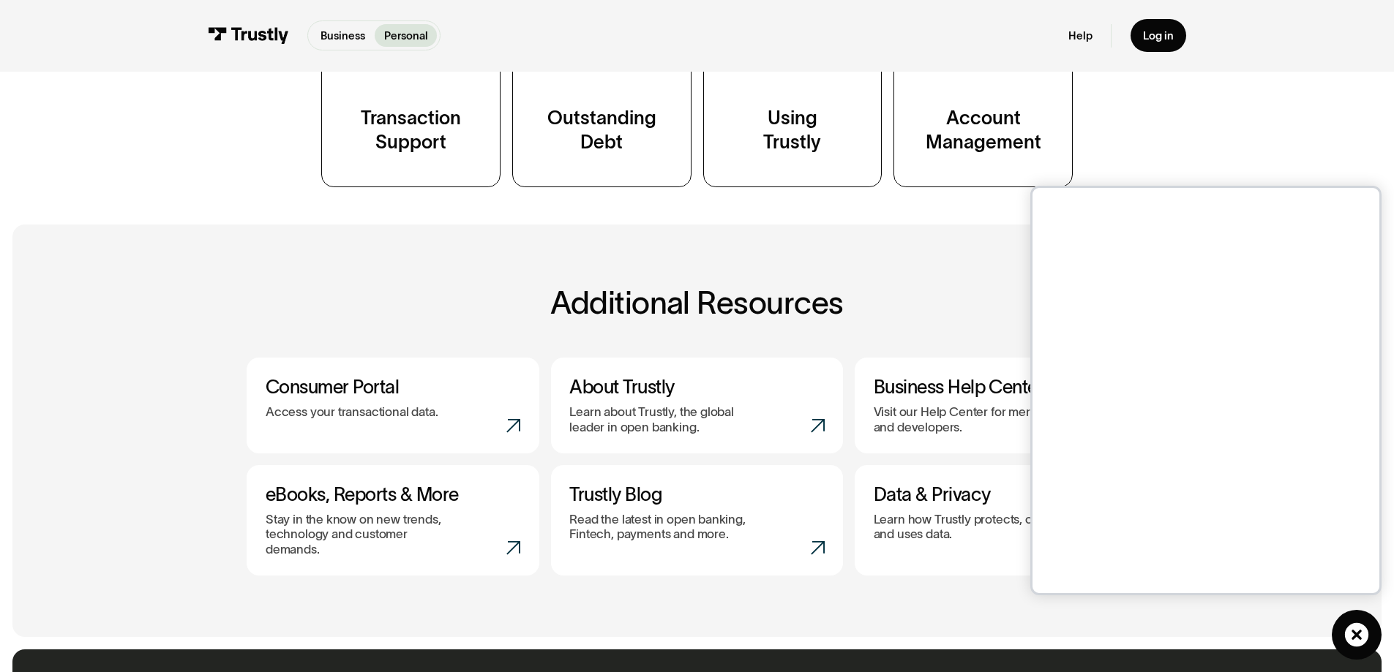
scroll to position [512, 0]
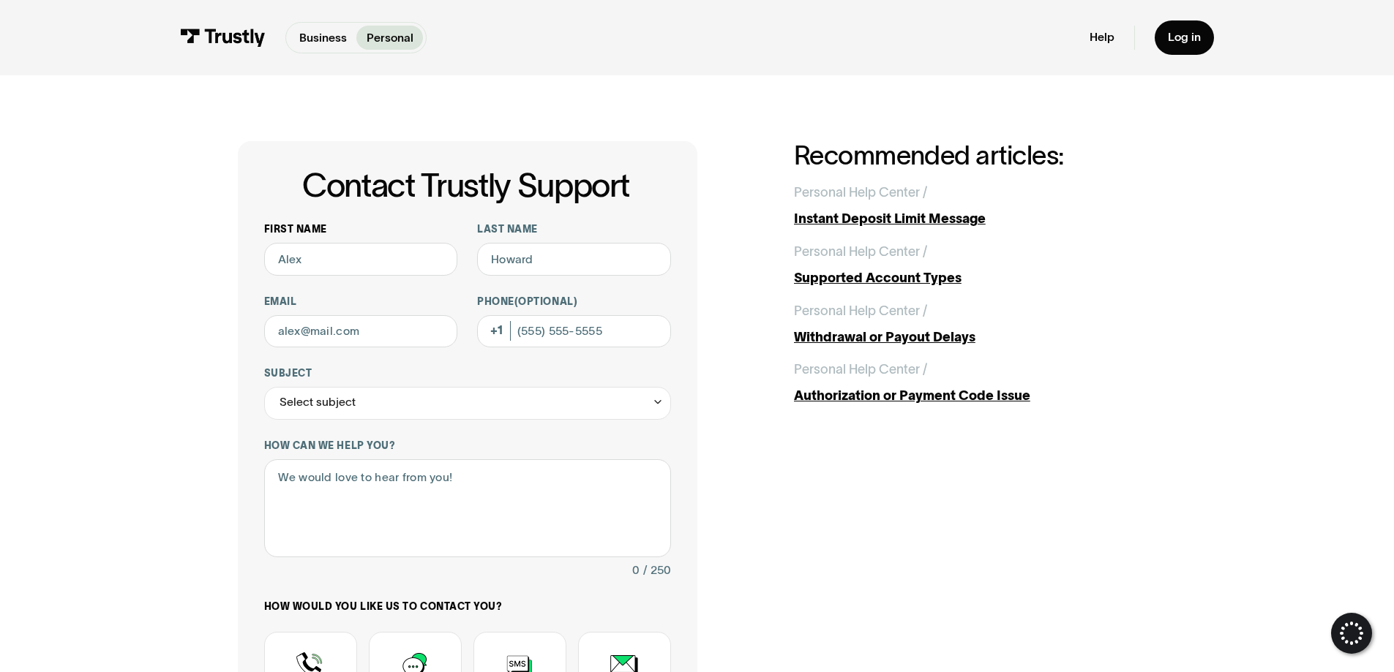
click at [293, 258] on div "Contact Trustly Support First name Last name Email Phone (Optional) Subject Sel…" at bounding box center [697, 515] width 919 height 748
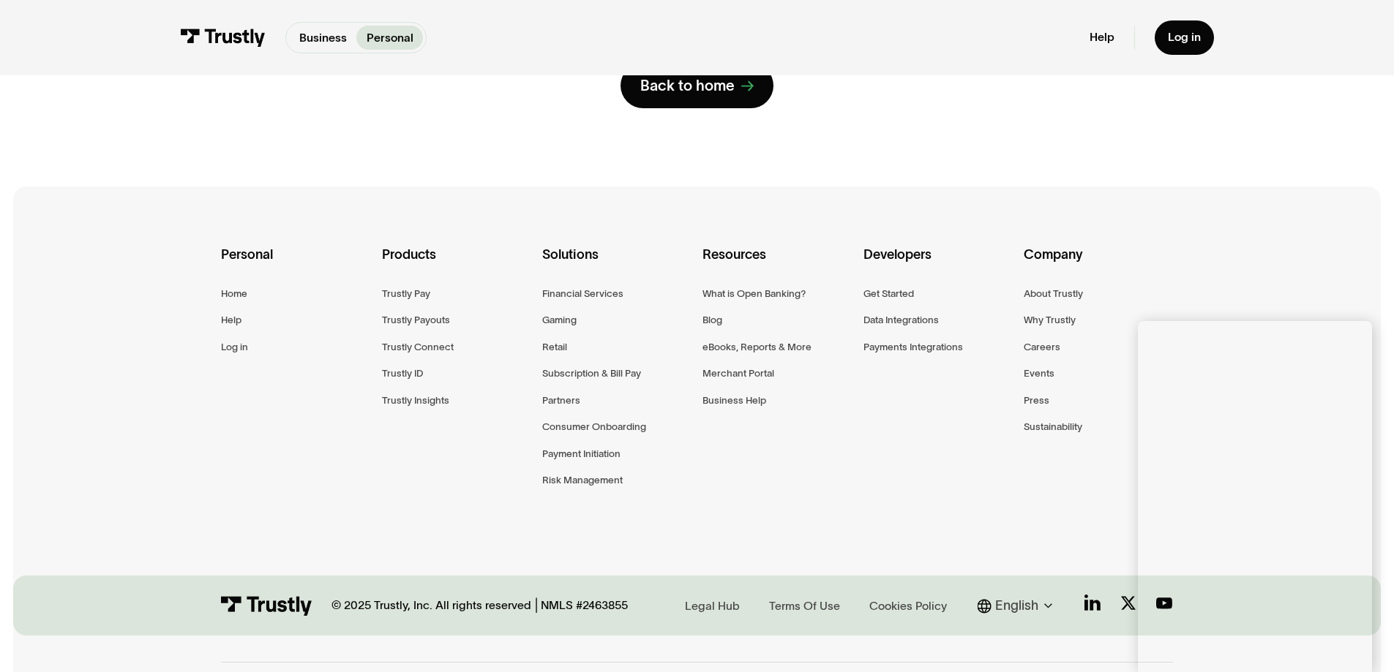
scroll to position [312, 0]
